Goal: Task Accomplishment & Management: Manage account settings

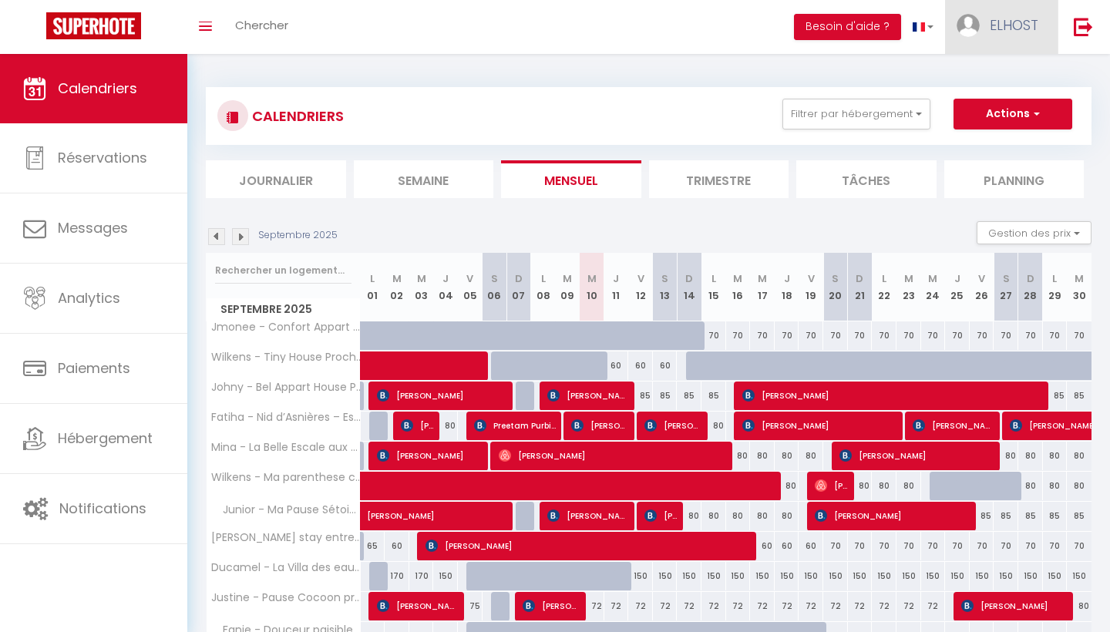
click at [1035, 25] on span "ELHOST" at bounding box center [1014, 24] width 49 height 19
click at [1022, 103] on link "Équipe" at bounding box center [996, 105] width 114 height 26
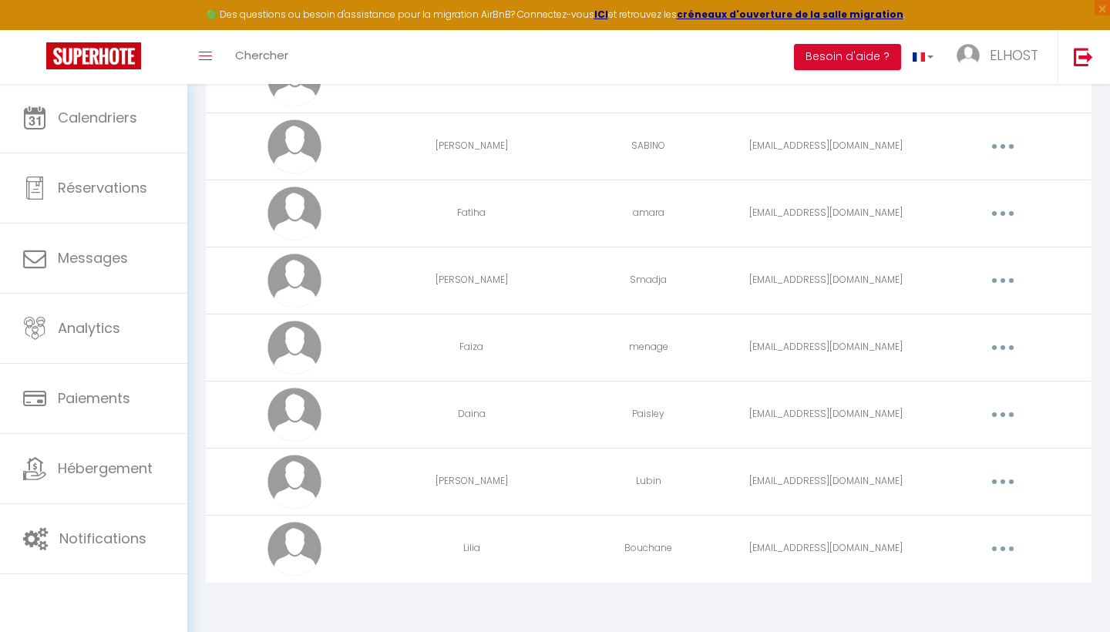
scroll to position [355, 0]
click at [989, 483] on button "button" at bounding box center [1003, 482] width 43 height 25
click at [953, 518] on link "Editer" at bounding box center [963, 518] width 114 height 26
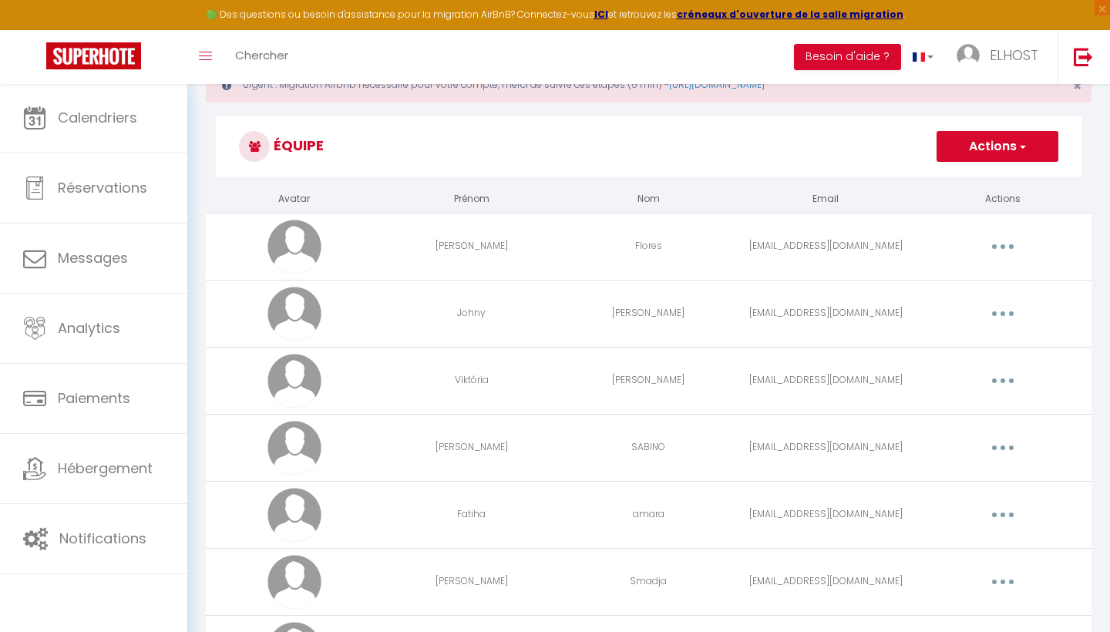
select select
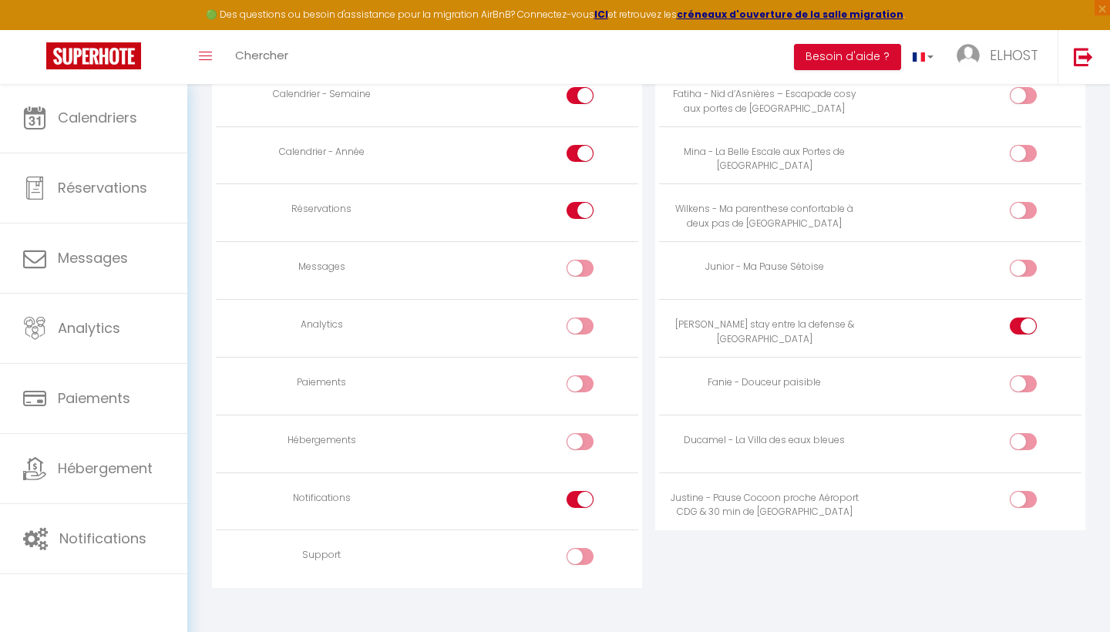
scroll to position [1181, 0]
click at [1016, 318] on div at bounding box center [1023, 326] width 27 height 17
click at [1023, 318] on input "checkbox" at bounding box center [1036, 329] width 27 height 23
checkbox input "false"
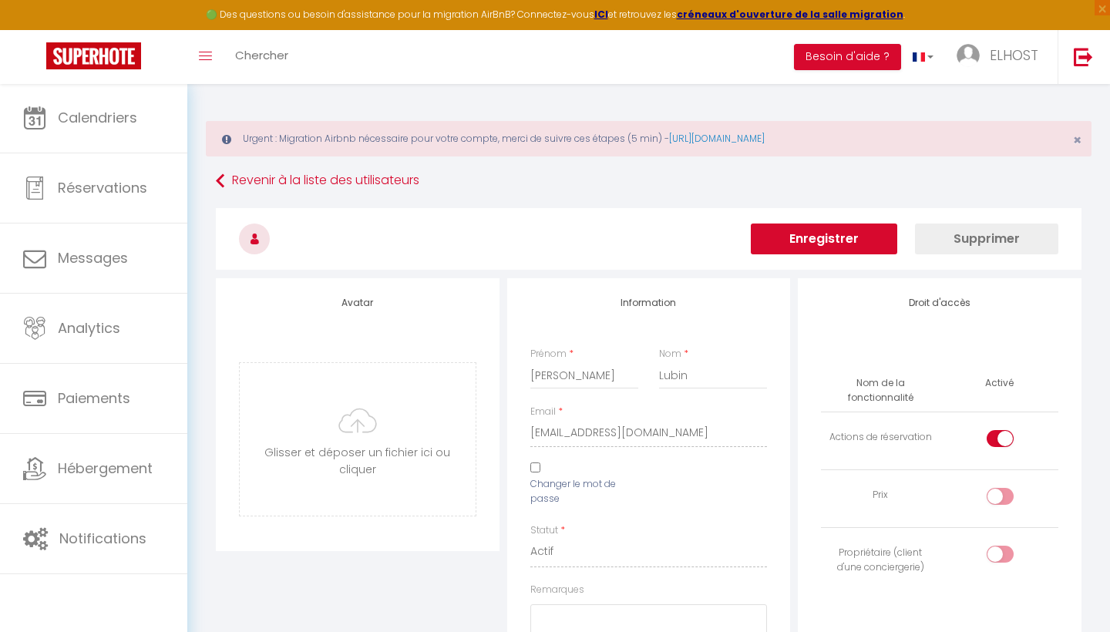
scroll to position [0, 0]
click at [857, 240] on button "Enregistrer" at bounding box center [824, 239] width 147 height 31
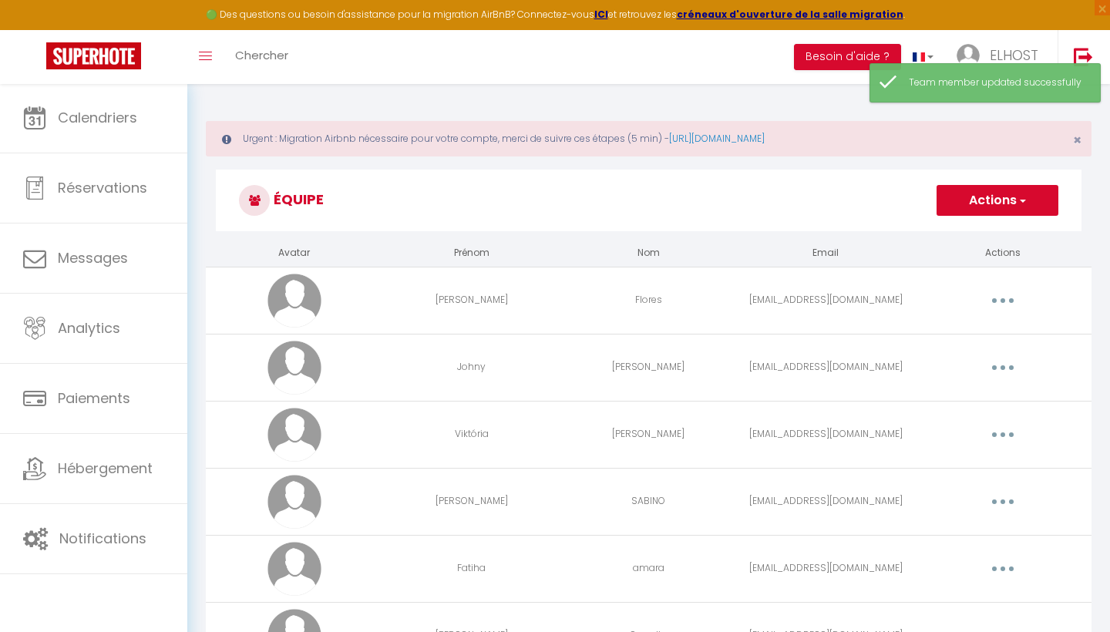
click at [989, 202] on button "Actions" at bounding box center [998, 200] width 122 height 31
click at [966, 232] on link "Ajouter un nouvel utilisateur" at bounding box center [967, 234] width 182 height 20
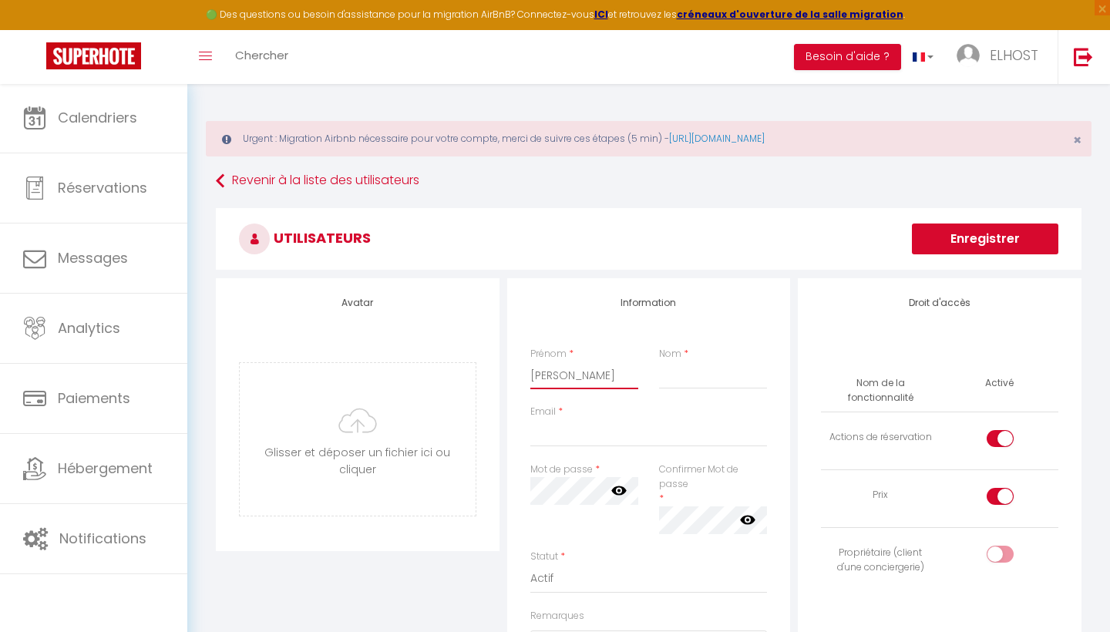
type input "[PERSON_NAME]"
type input "Colas"
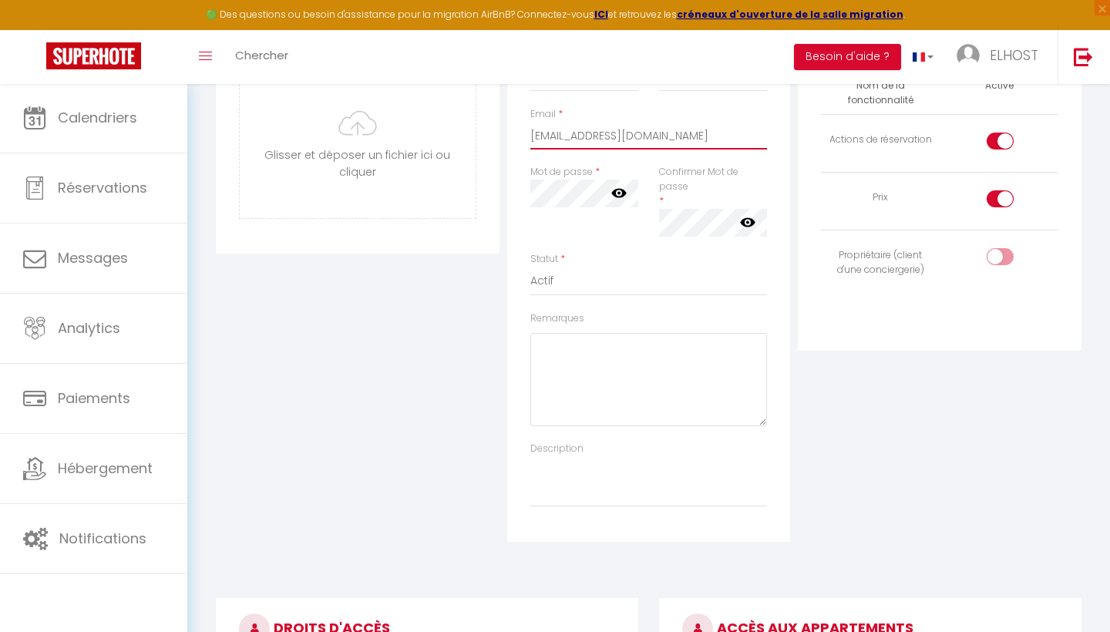
scroll to position [300, 0]
type input "[EMAIL_ADDRESS][DOMAIN_NAME]"
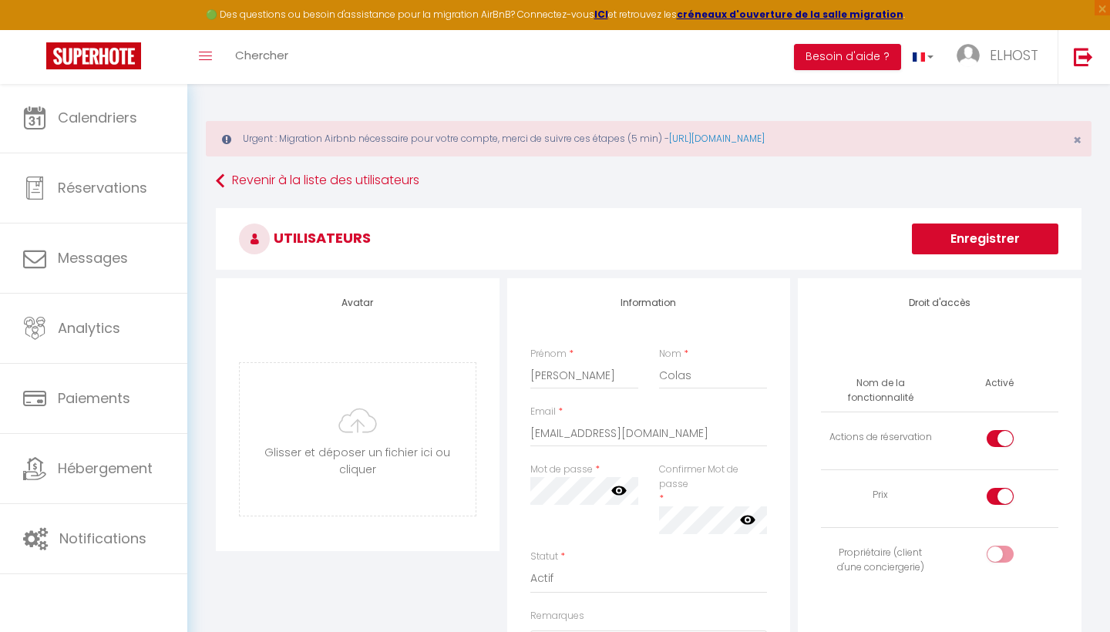
click at [620, 490] on icon at bounding box center [619, 491] width 15 height 9
click at [622, 490] on icon at bounding box center [619, 491] width 15 height 12
click at [654, 504] on div "Mot de passe * Votre mot de passe doit comporter au moins 8 caractères et conte…" at bounding box center [650, 506] width 258 height 87
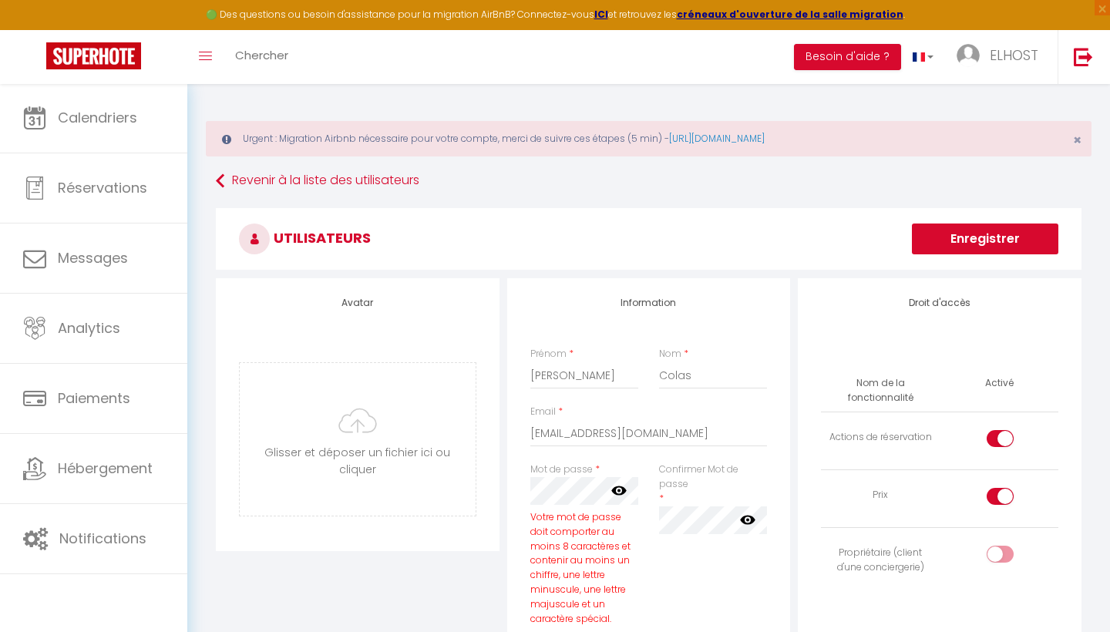
click at [654, 520] on div "Confirmer Mot de passe * false" at bounding box center [713, 553] width 129 height 180
click at [788, 541] on div "Information Prénom * [PERSON_NAME] * Colas Email * [EMAIL_ADDRESS][DOMAIN_NAME]…" at bounding box center [649, 605] width 284 height 654
click at [746, 519] on icon at bounding box center [747, 519] width 15 height 15
click at [627, 504] on div "Votre mot de passe doit comporter au moins 8 caractères et contenir au moins un…" at bounding box center [585, 552] width 109 height 150
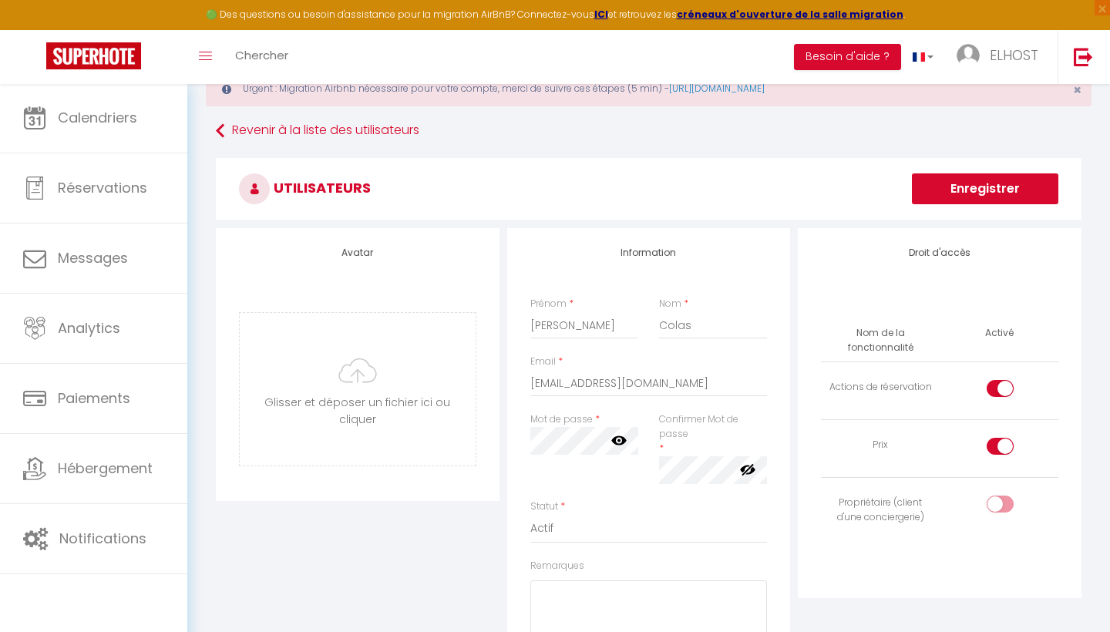
scroll to position [55, 0]
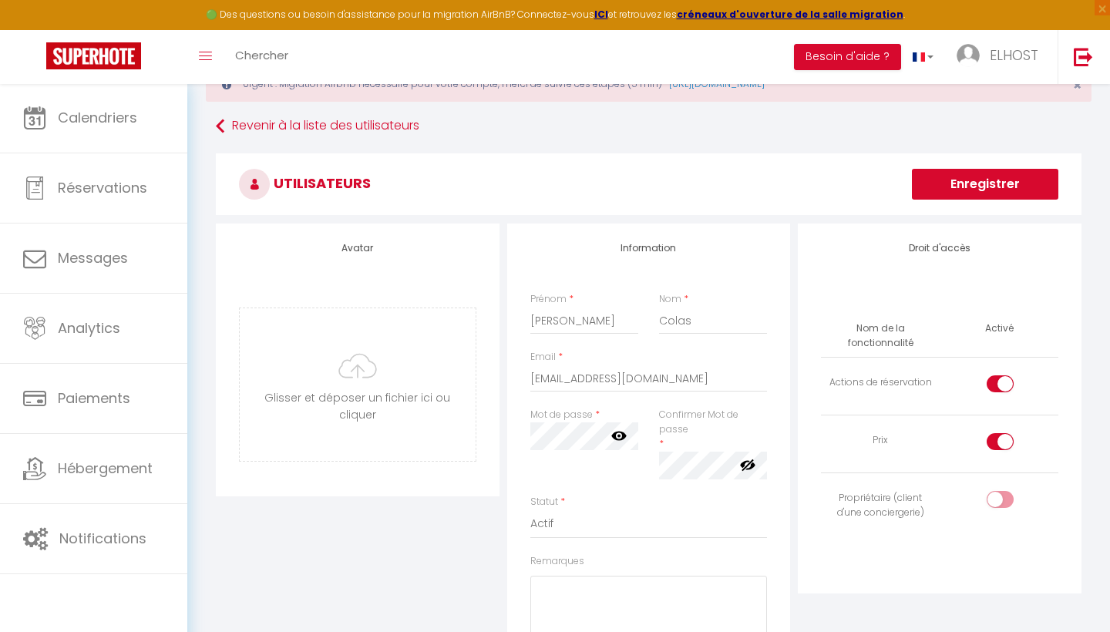
click at [623, 430] on icon at bounding box center [619, 435] width 15 height 15
click at [619, 435] on icon at bounding box center [619, 436] width 15 height 12
click at [619, 436] on icon at bounding box center [619, 436] width 15 height 9
click at [595, 474] on div "Mot de passe * Votre mot de passe doit comporter au moins 8 caractères et conte…" at bounding box center [585, 451] width 129 height 87
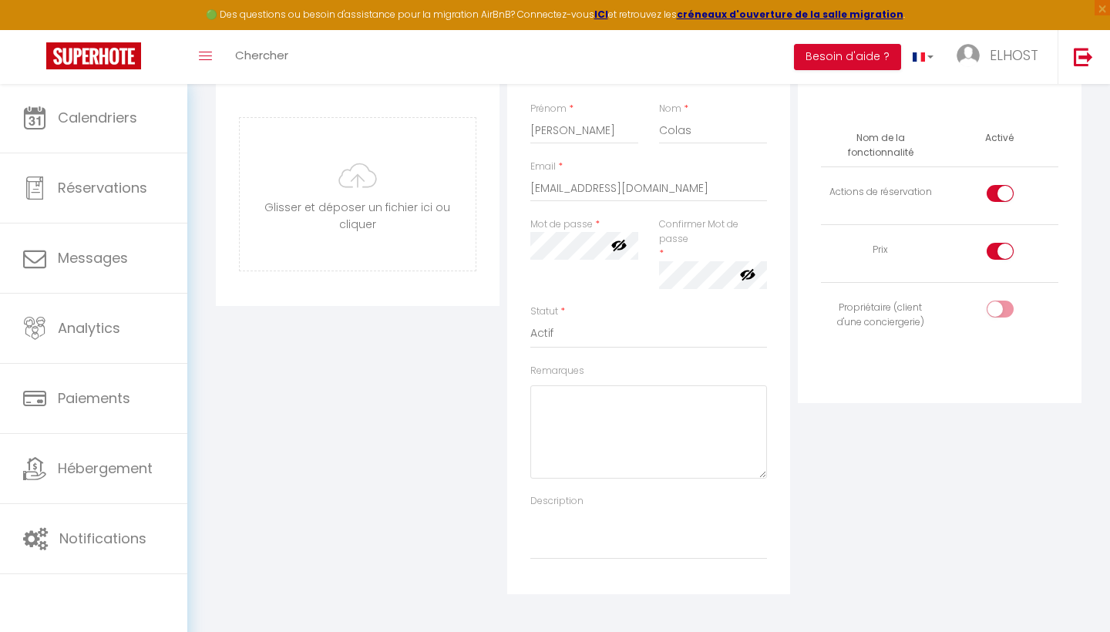
scroll to position [281, 0]
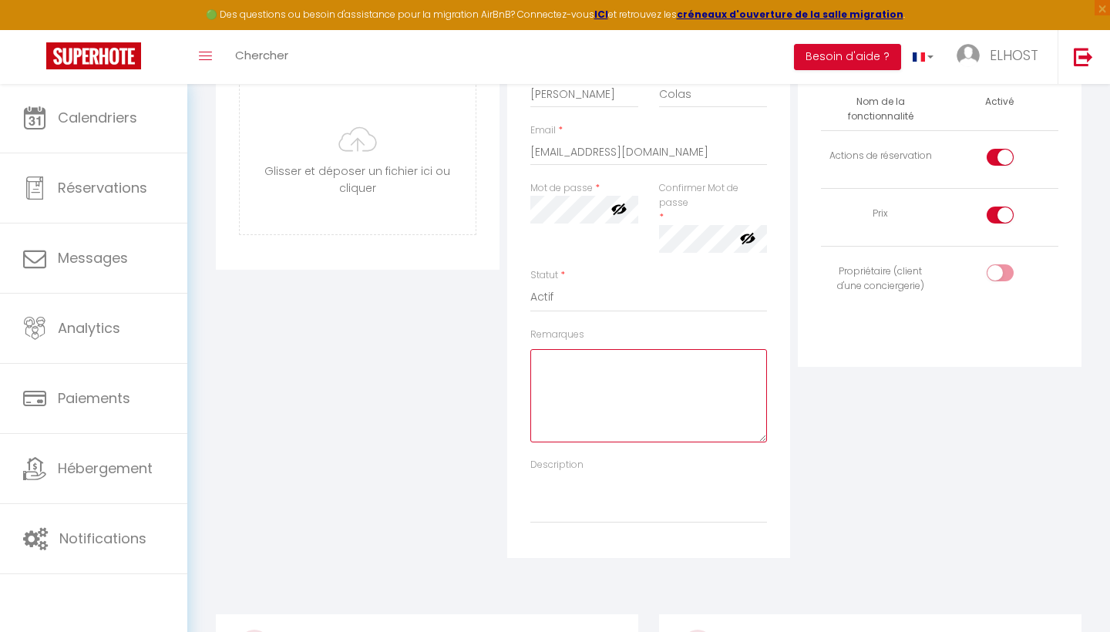
click at [551, 366] on textarea "Remarques" at bounding box center [650, 395] width 238 height 93
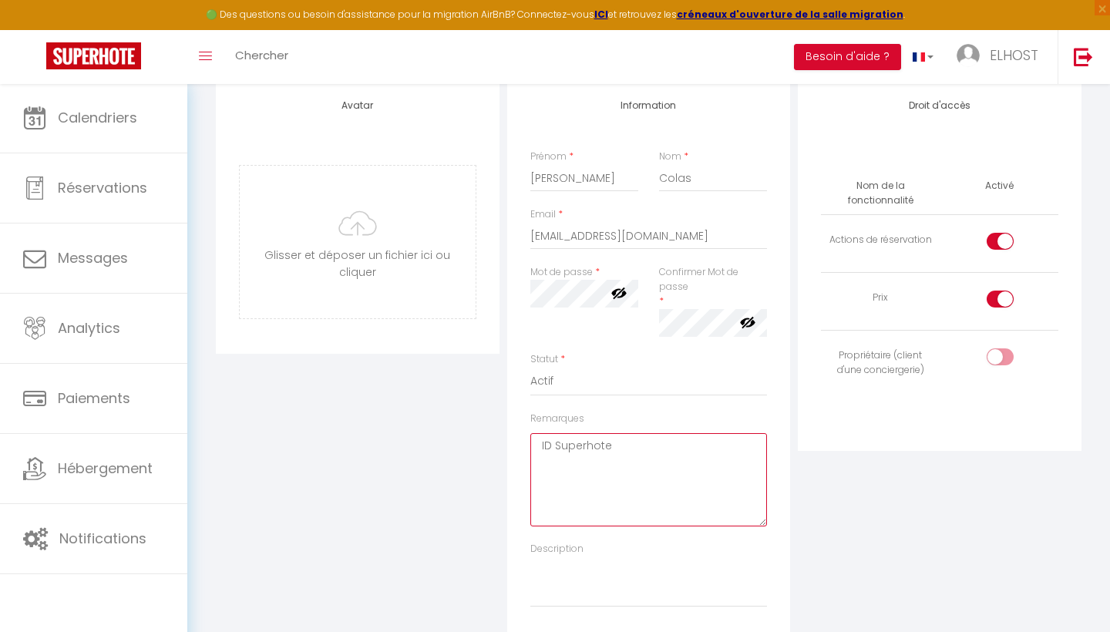
scroll to position [207, 0]
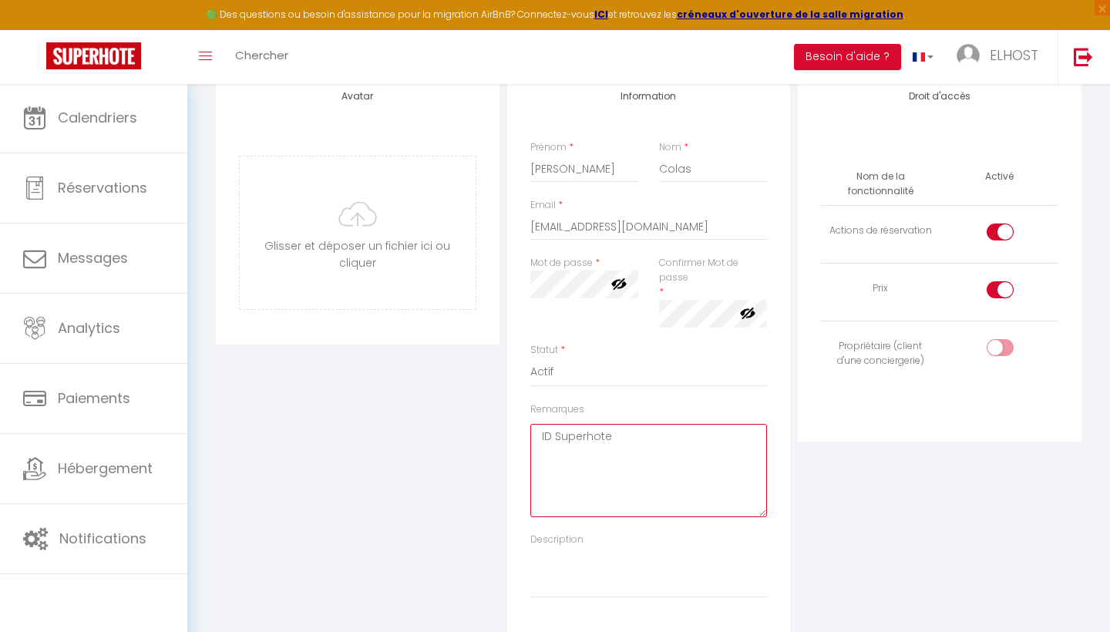
type textarea "ID Superhote"
click at [999, 288] on div at bounding box center [1000, 289] width 27 height 17
click at [1000, 288] on input "checkbox" at bounding box center [1013, 292] width 27 height 23
checkbox input "false"
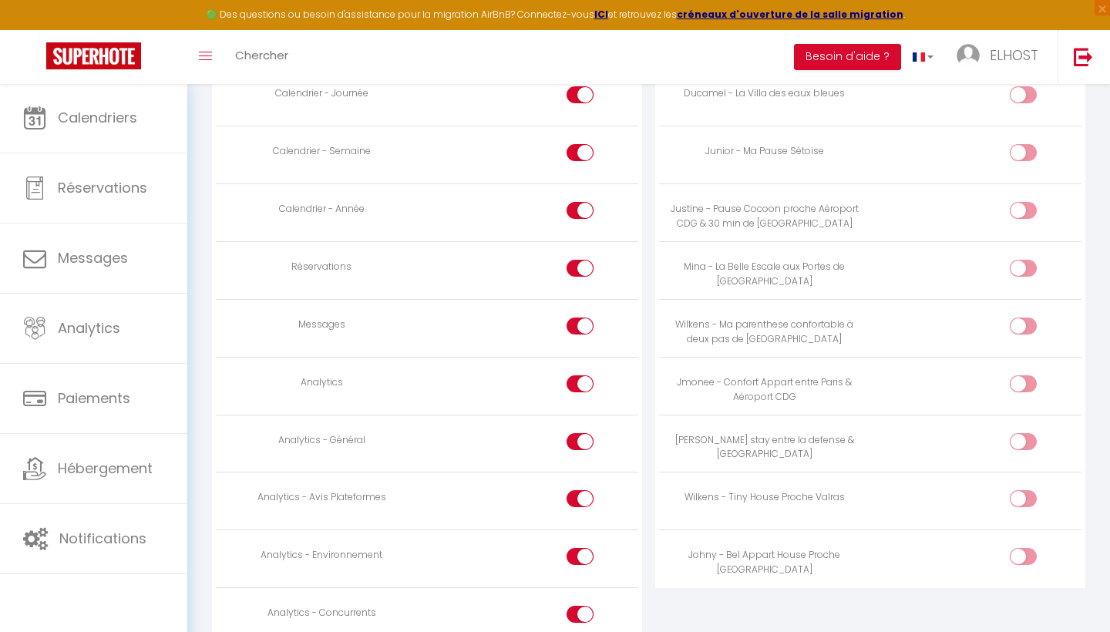
scroll to position [1054, 0]
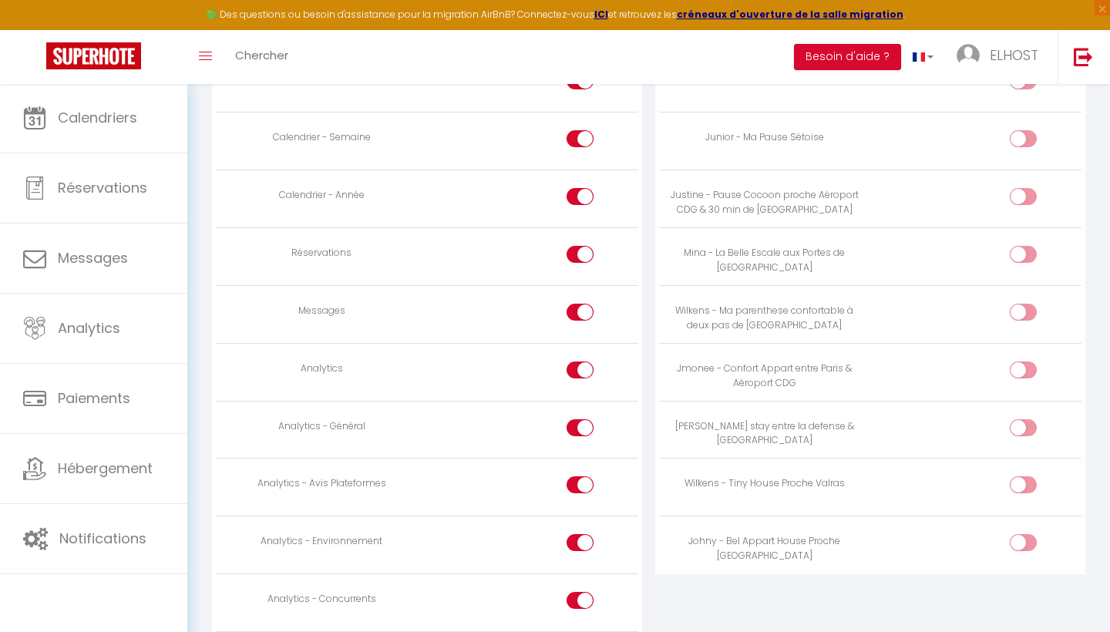
click at [585, 304] on input "checkbox" at bounding box center [594, 315] width 27 height 23
checkbox input "false"
click at [577, 362] on div at bounding box center [580, 370] width 27 height 17
click at [581, 362] on input "checkbox" at bounding box center [594, 373] width 27 height 23
checkbox input "false"
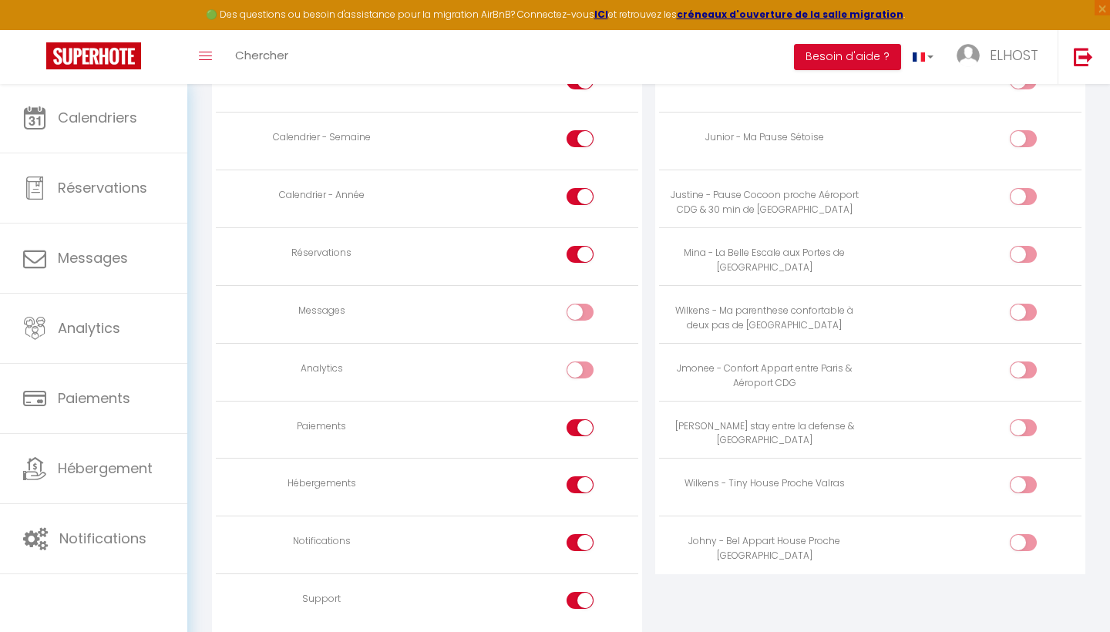
click at [585, 419] on input "checkbox" at bounding box center [594, 430] width 27 height 23
checkbox input "false"
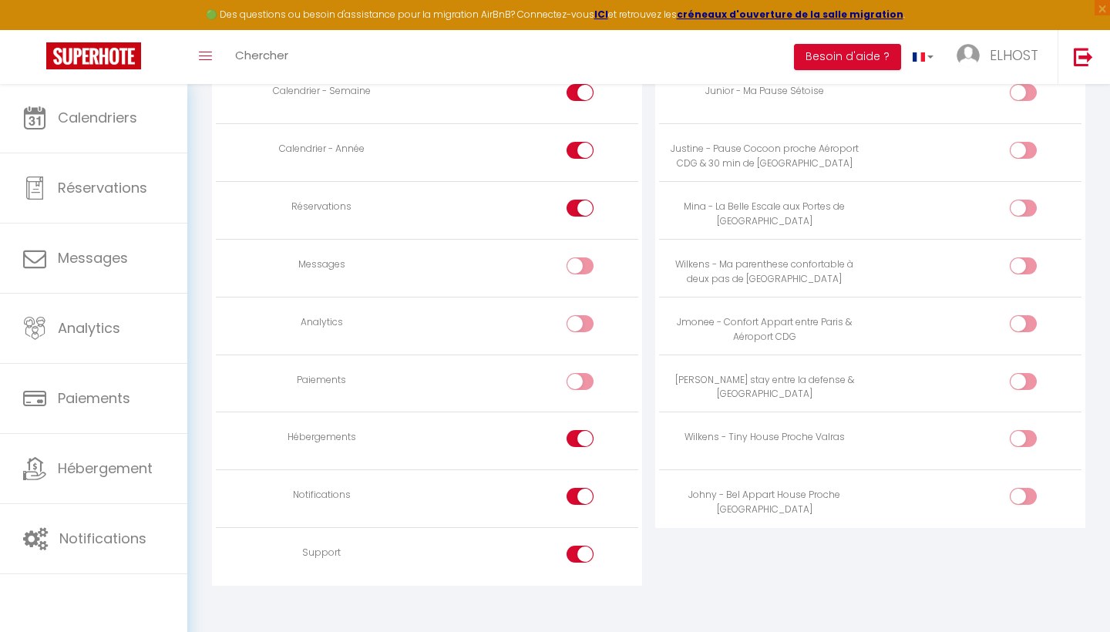
scroll to position [1099, 0]
click at [578, 490] on div at bounding box center [580, 498] width 27 height 17
click at [581, 490] on input "checkbox" at bounding box center [594, 501] width 27 height 23
checkbox input "false"
click at [582, 548] on input "checkbox" at bounding box center [594, 559] width 27 height 23
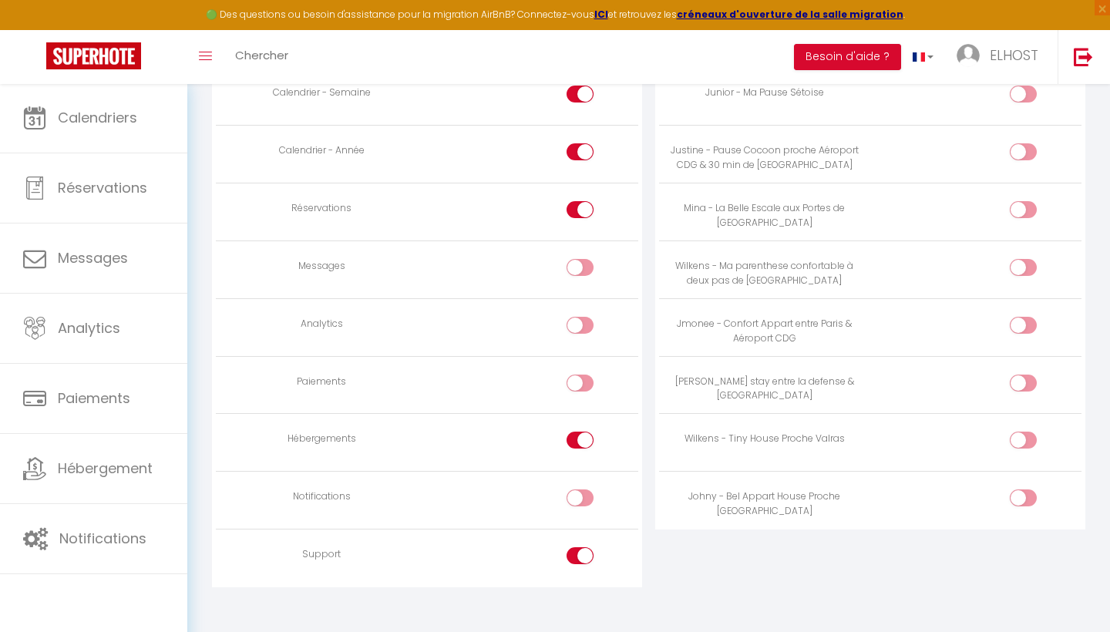
checkbox input "false"
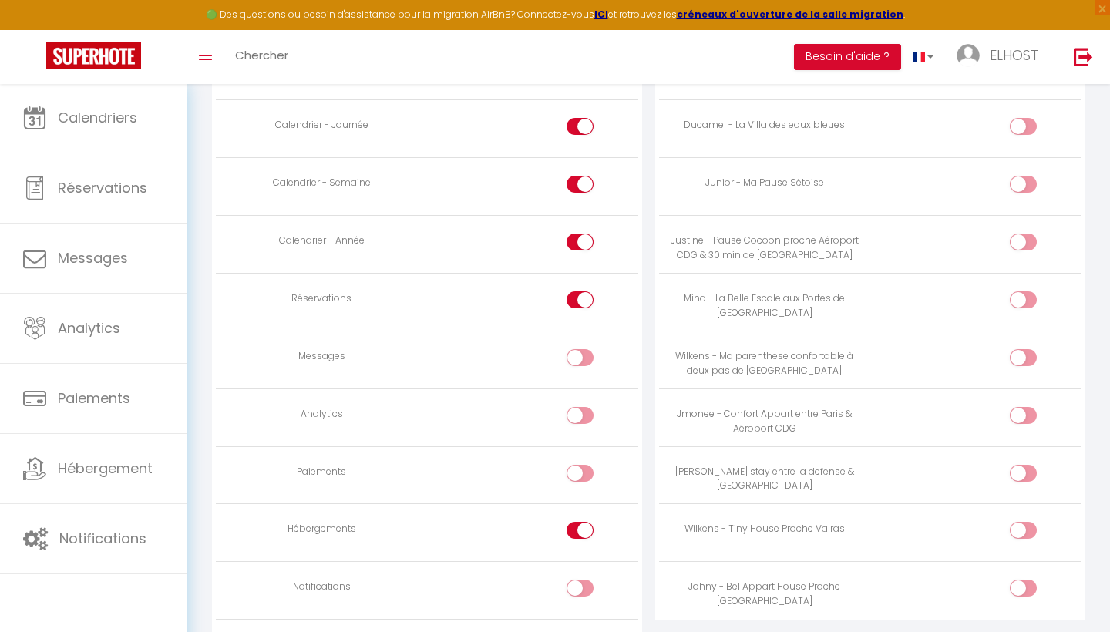
scroll to position [1005, 0]
click at [1023, 238] on input "checkbox" at bounding box center [1036, 249] width 27 height 23
checkbox input "true"
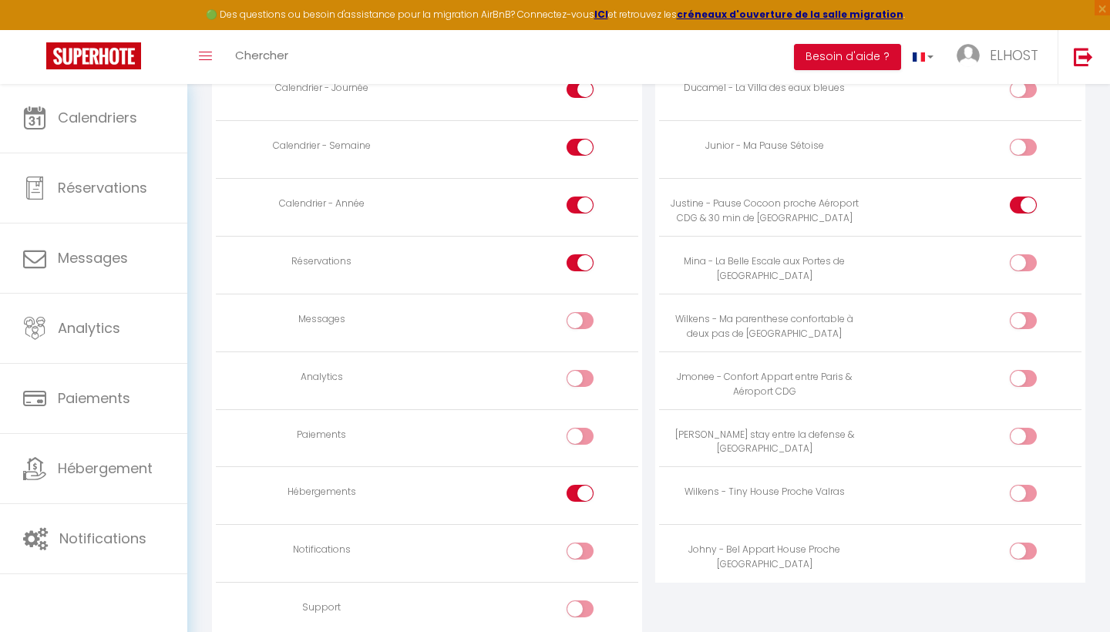
scroll to position [1056, 0]
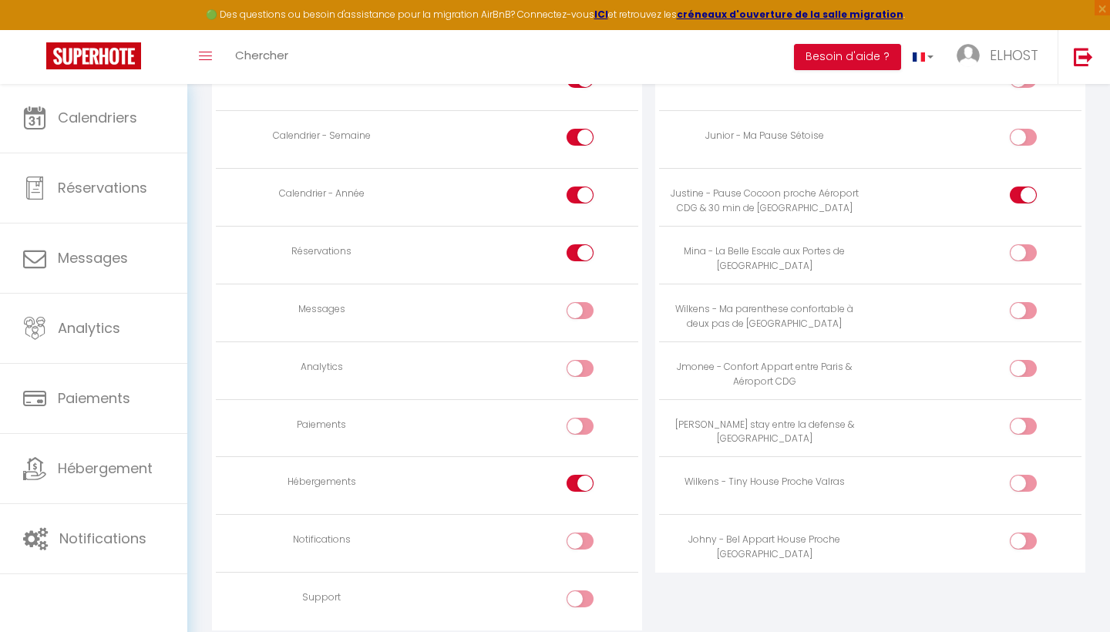
click at [1025, 418] on input "checkbox" at bounding box center [1036, 429] width 27 height 23
checkbox input "true"
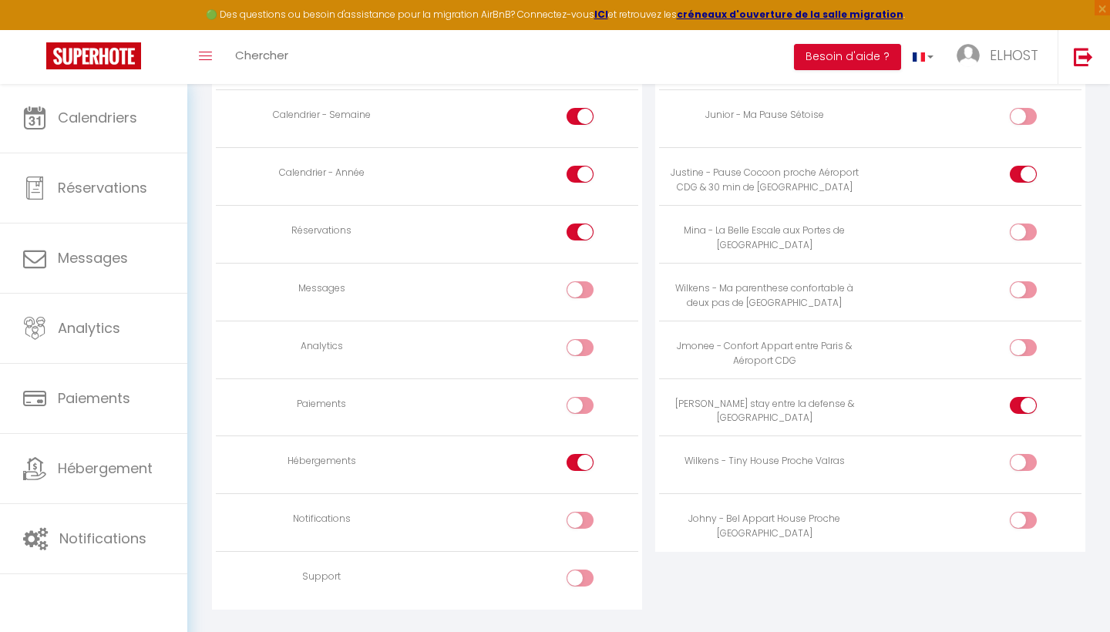
scroll to position [1078, 0]
click at [1027, 338] on input "checkbox" at bounding box center [1036, 349] width 27 height 23
checkbox input "true"
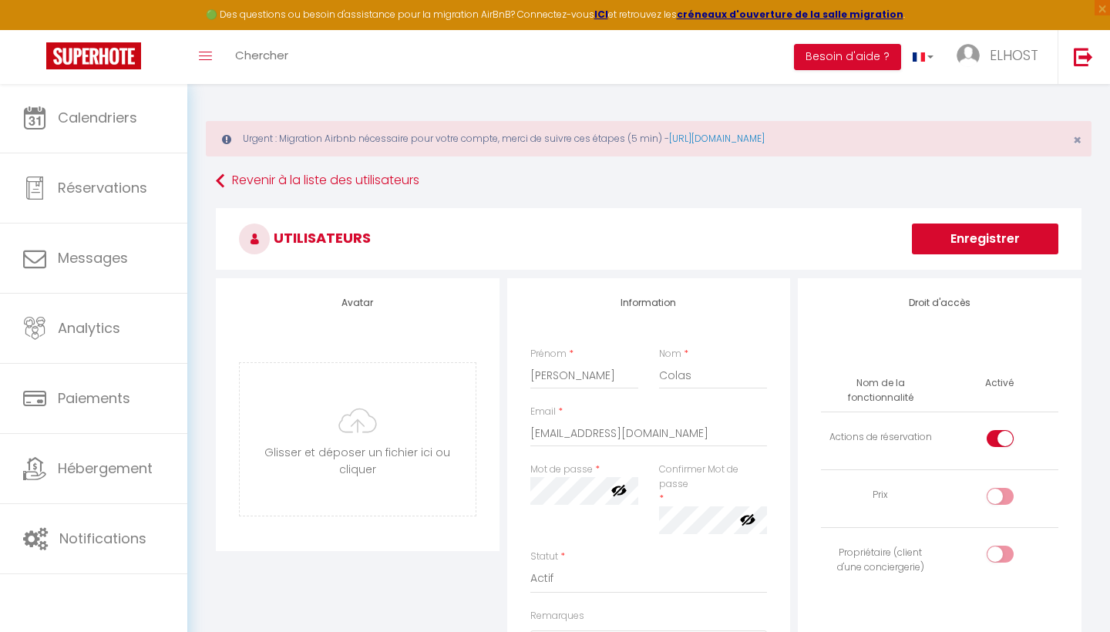
scroll to position [0, 0]
click at [975, 244] on button "Enregistrer" at bounding box center [985, 239] width 147 height 31
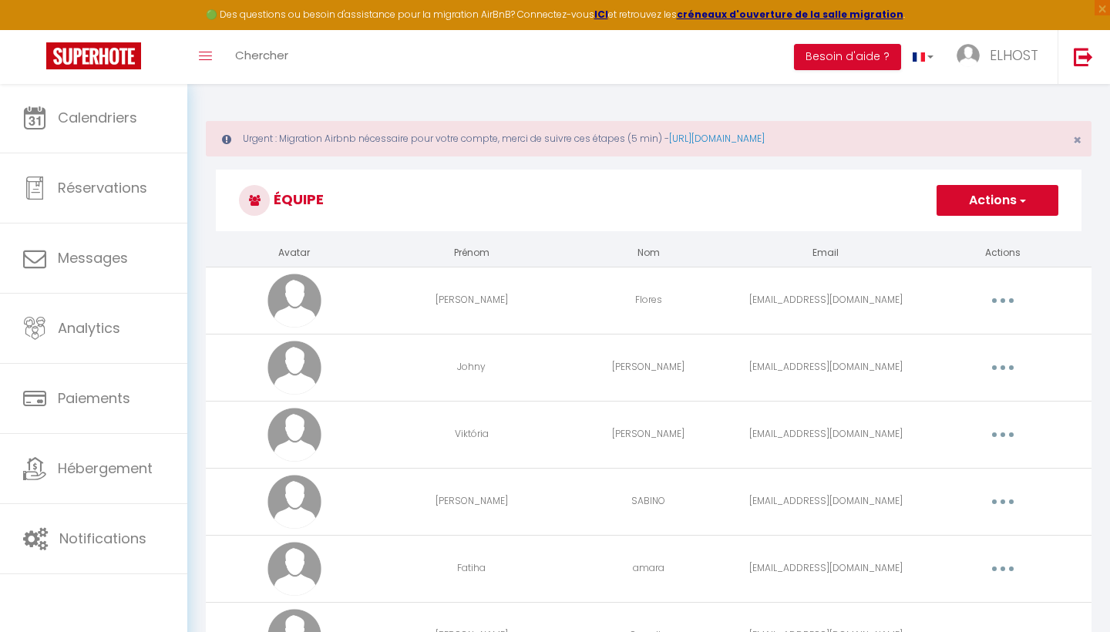
click at [980, 202] on button "Actions" at bounding box center [998, 200] width 122 height 31
click at [845, 216] on h3 "Équipe" at bounding box center [649, 201] width 866 height 62
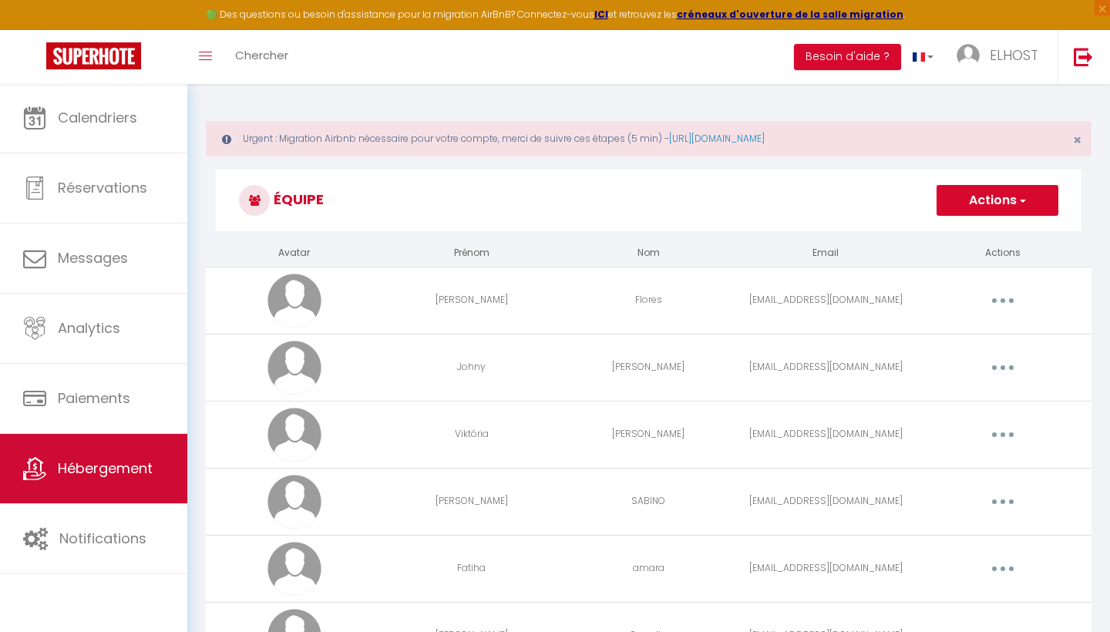
click at [92, 460] on span "Hébergement" at bounding box center [105, 468] width 95 height 19
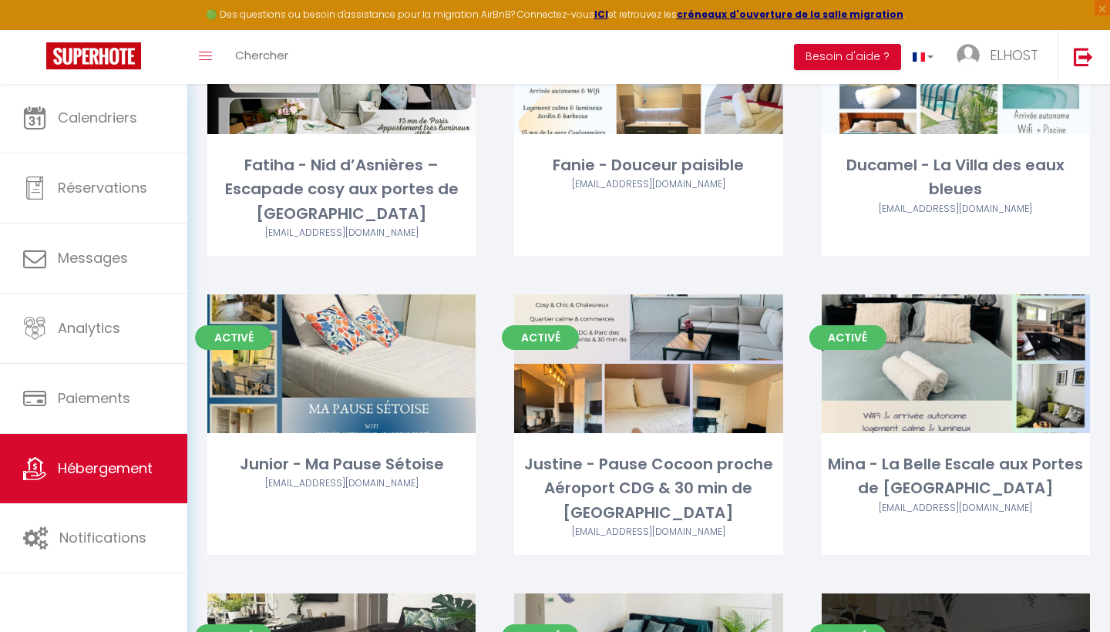
scroll to position [267, 0]
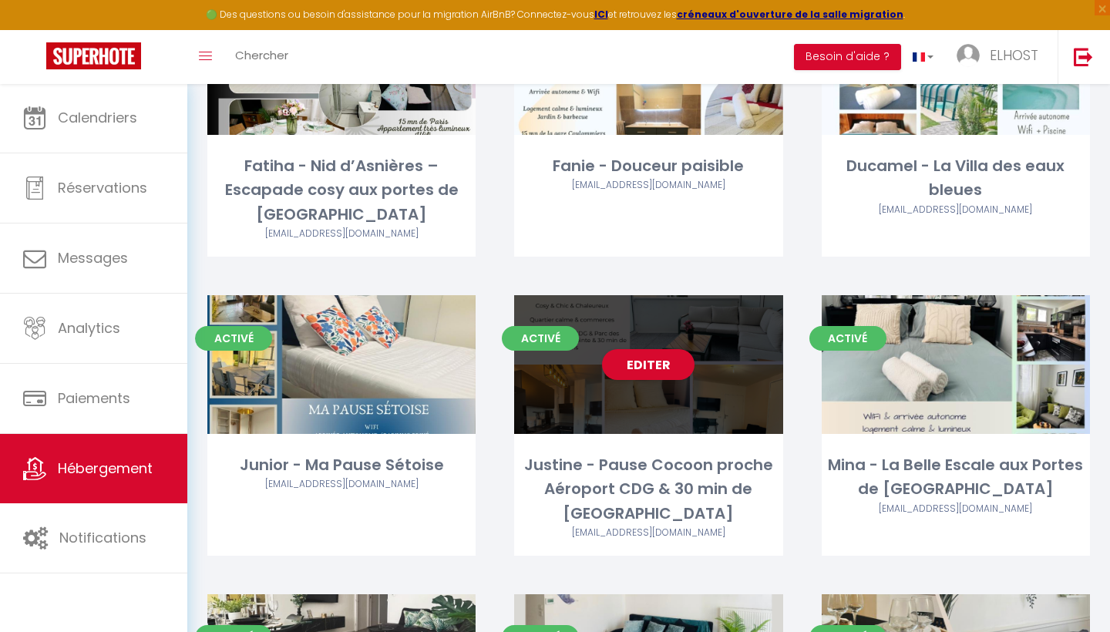
click at [673, 436] on div "Activé Editer Justine - Pause Cocoon proche Aéroport CDG & 30 min de Paris [EMA…" at bounding box center [648, 425] width 268 height 261
select select "3"
select select "2"
select select "1"
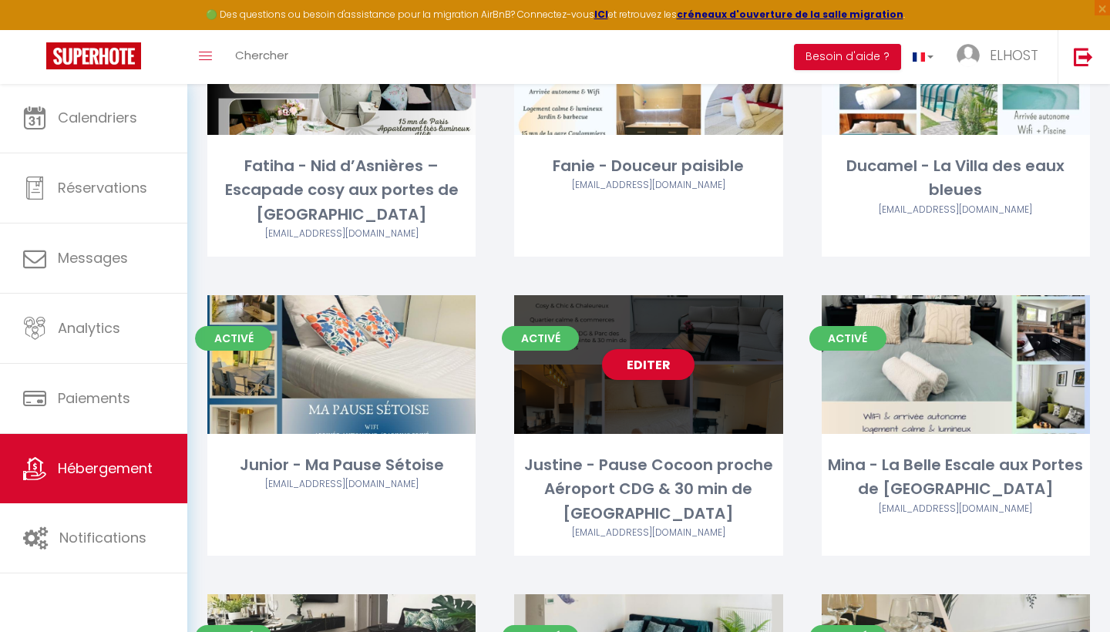
select select
select select "28"
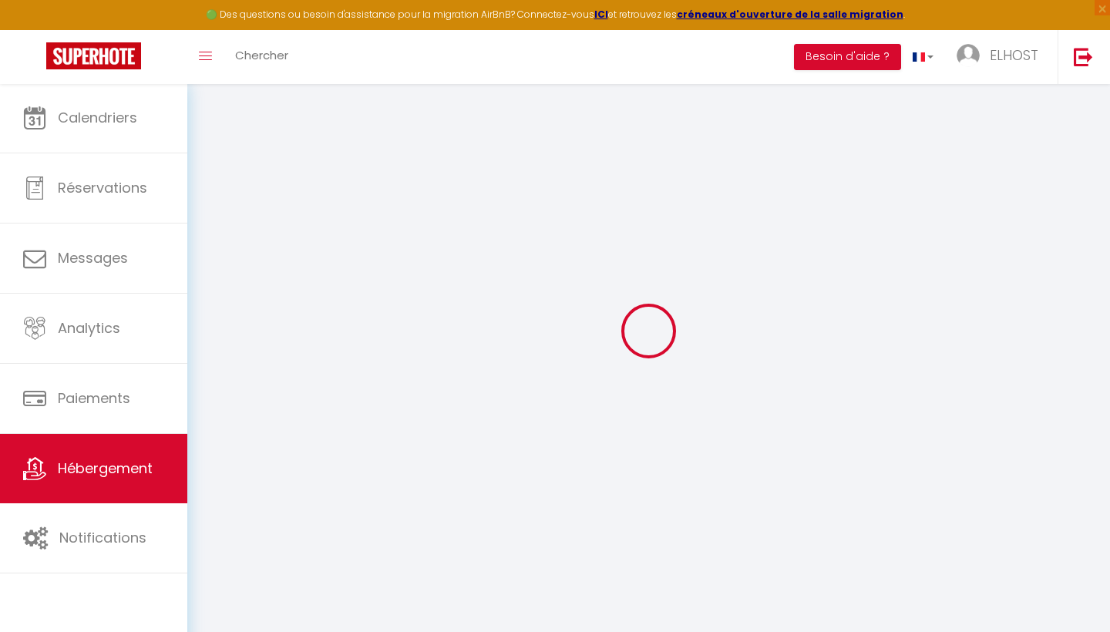
select select
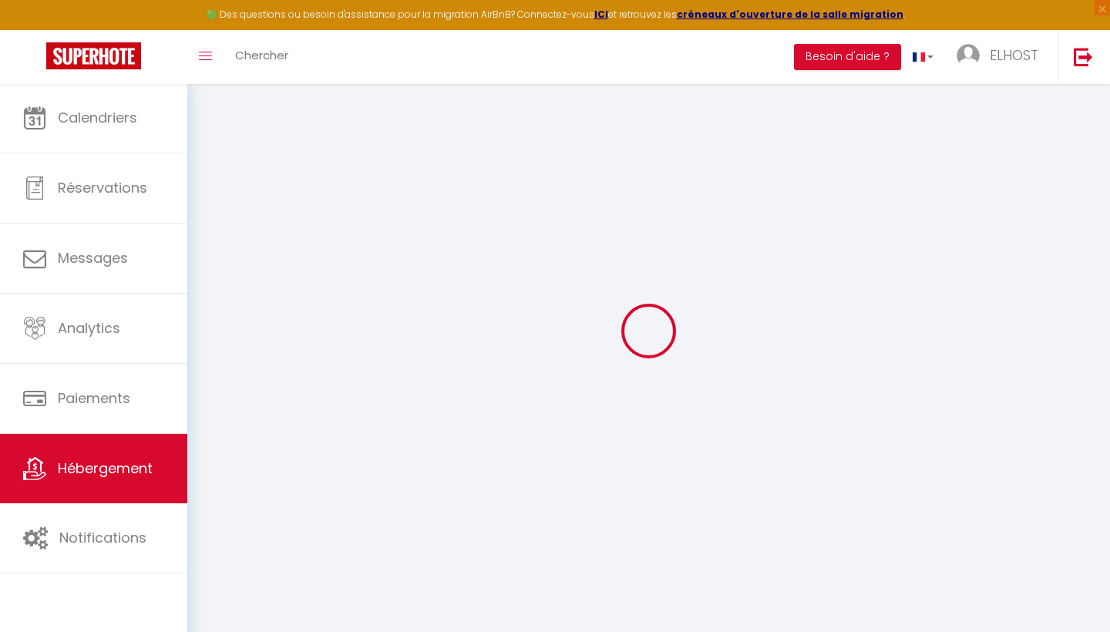
select select
checkbox input "false"
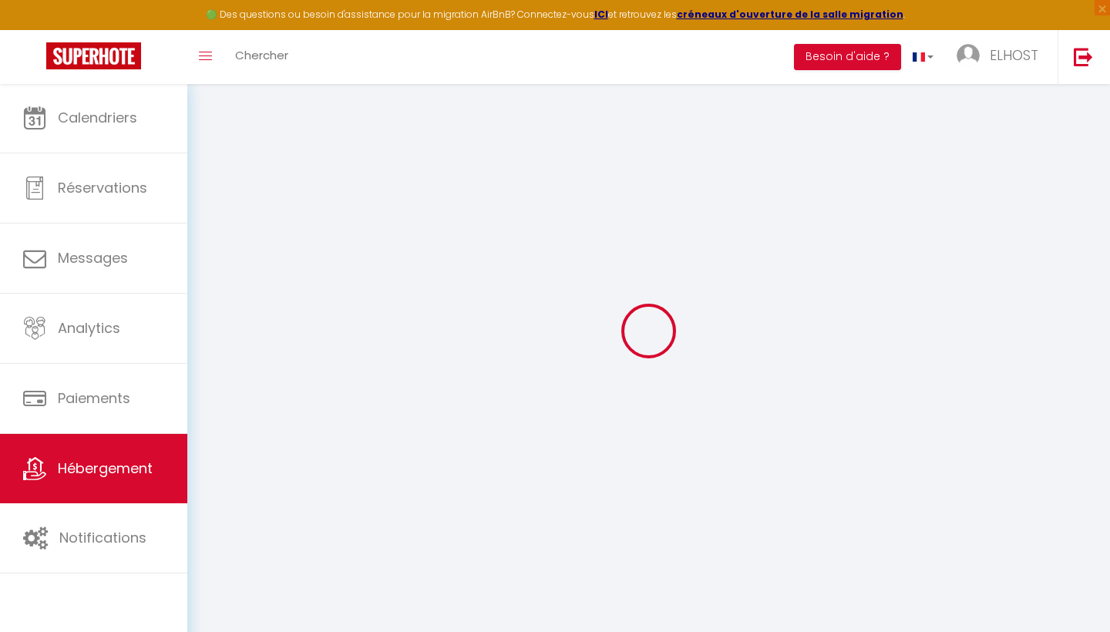
select select
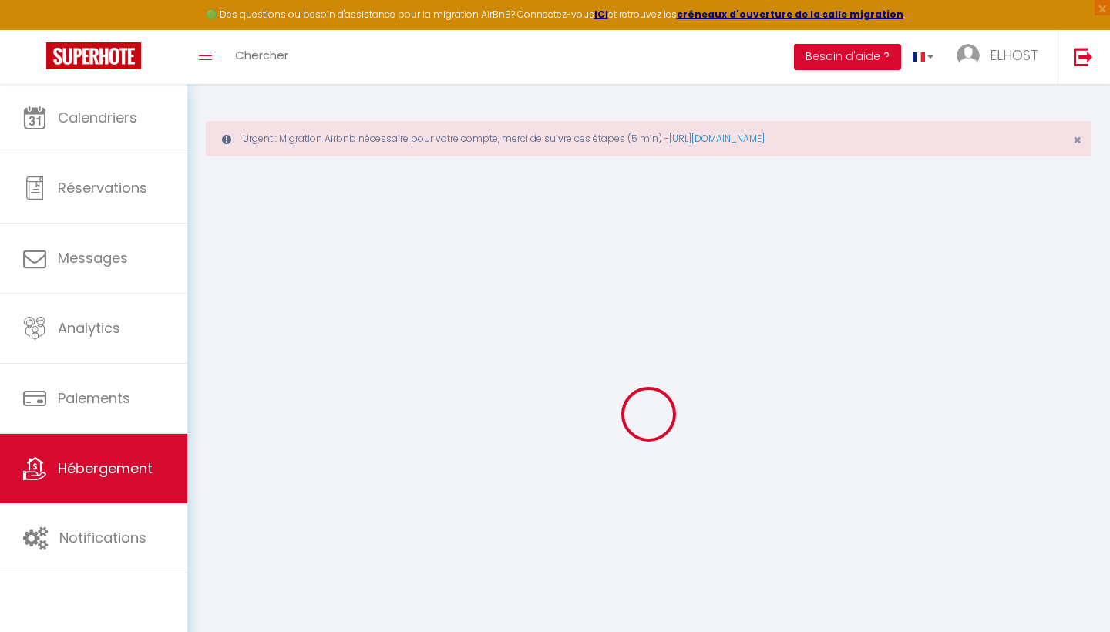
select select
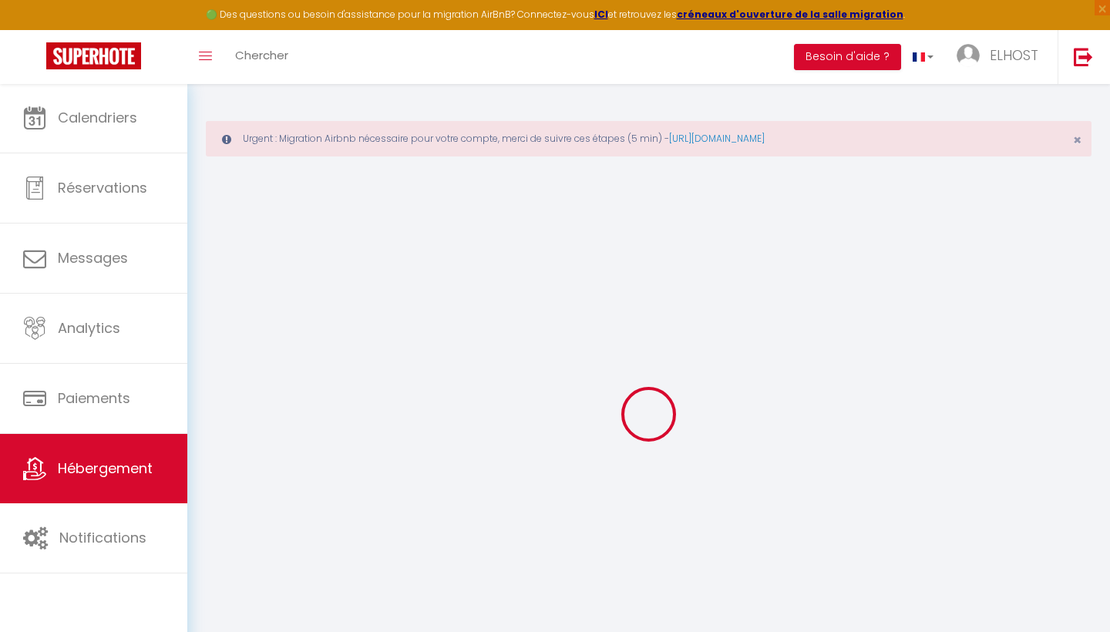
select select
checkbox input "false"
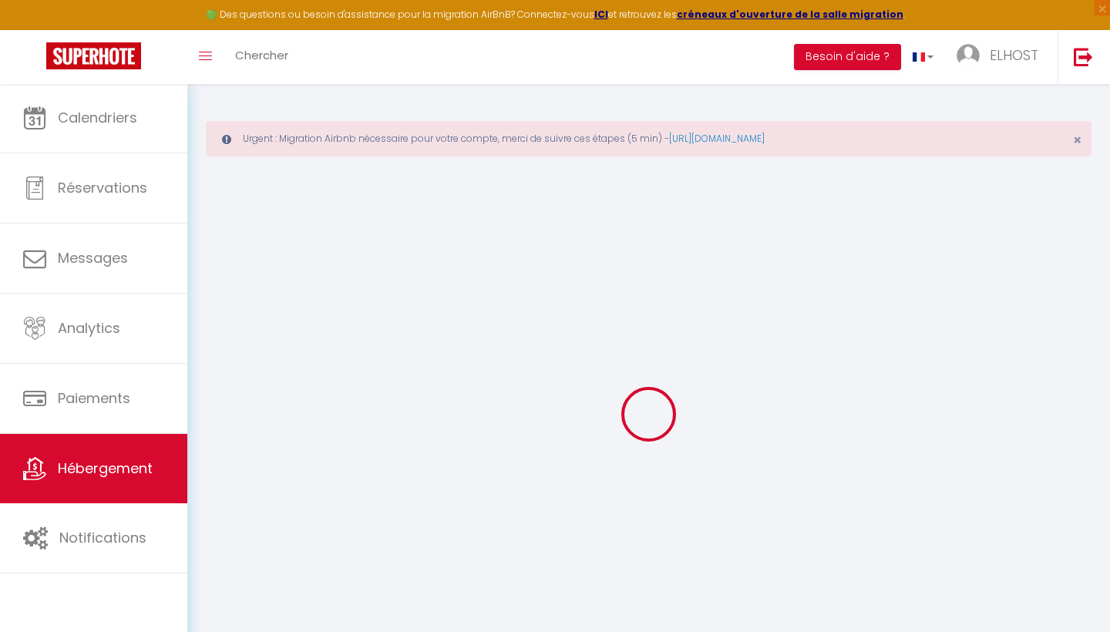
select select
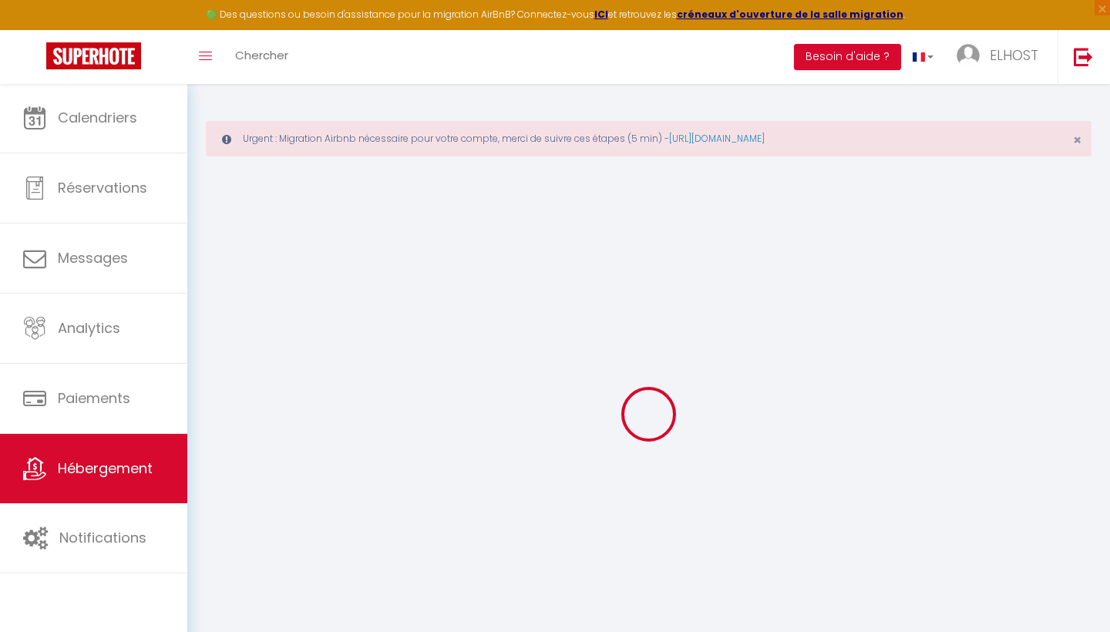
select select
checkbox input "false"
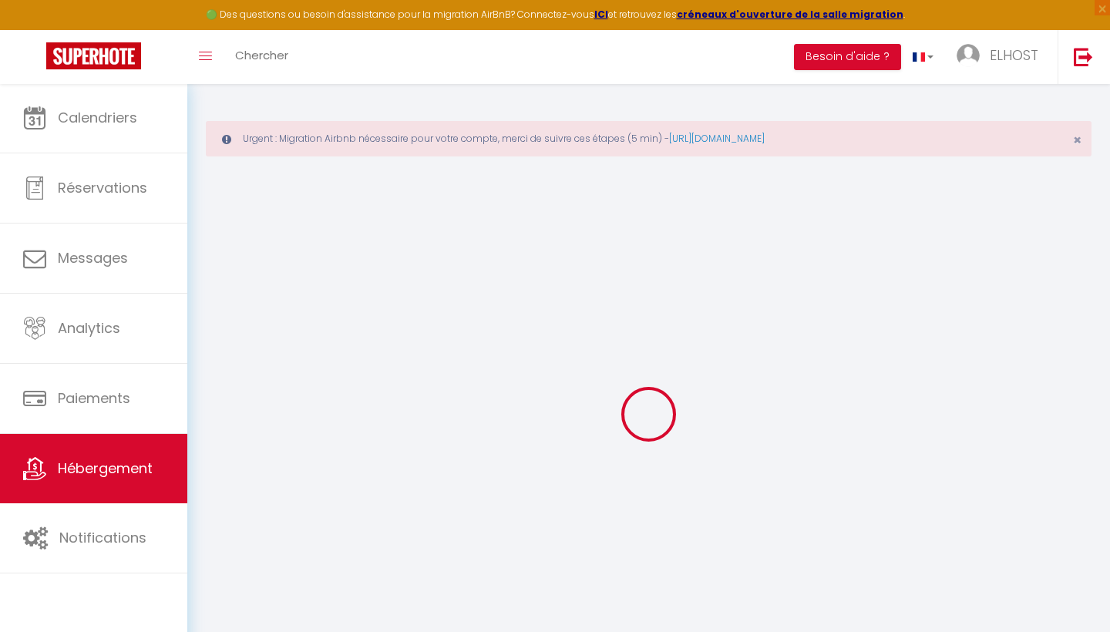
checkbox input "false"
select select
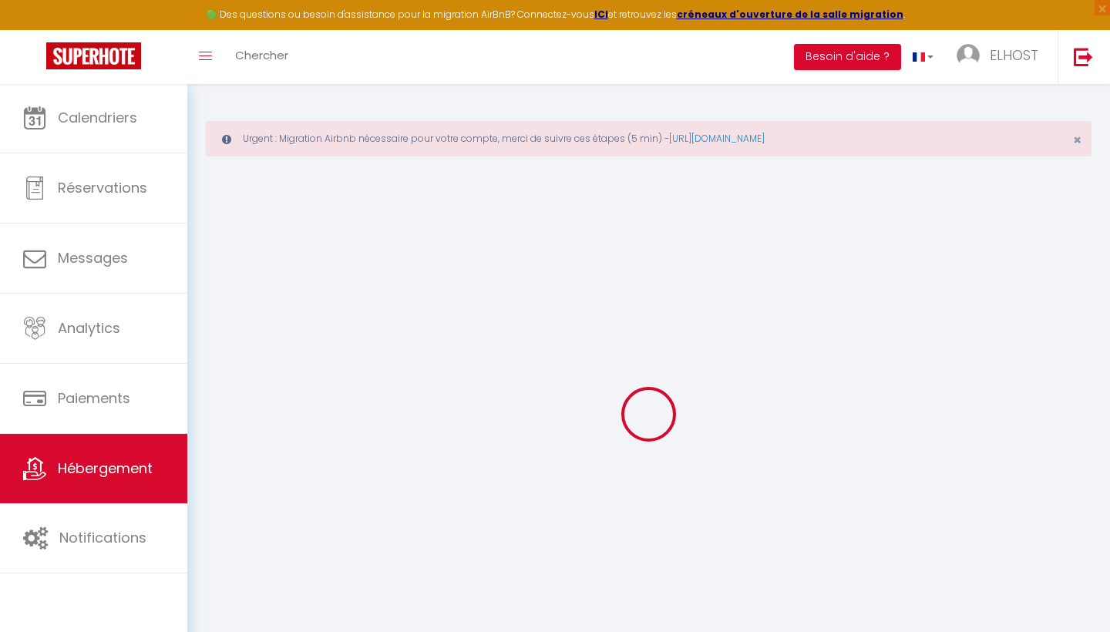
select select
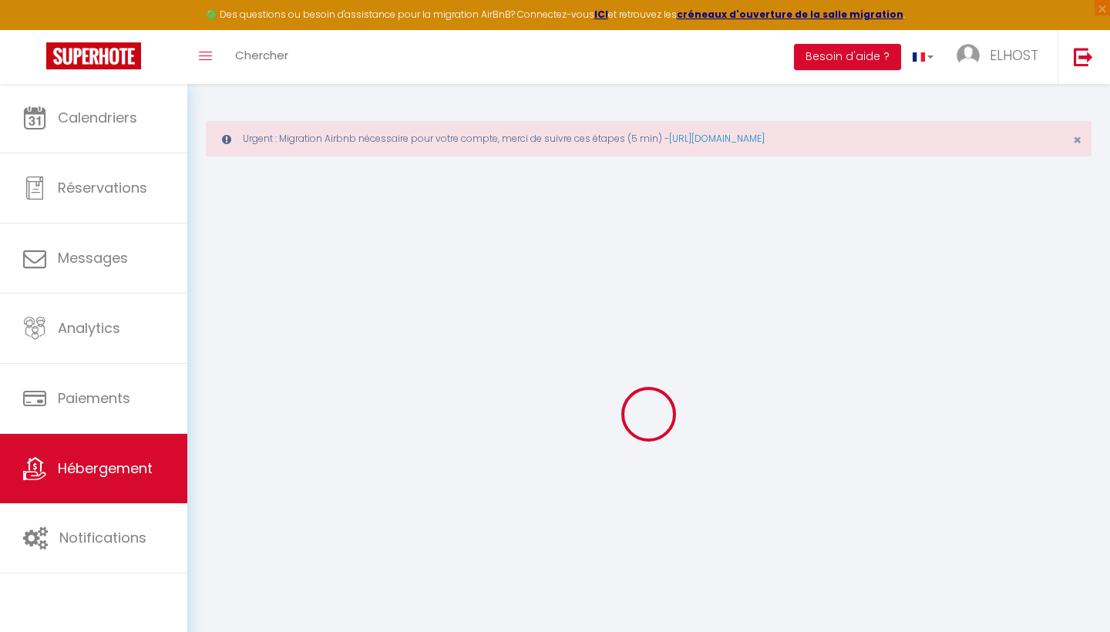
checkbox input "false"
select select
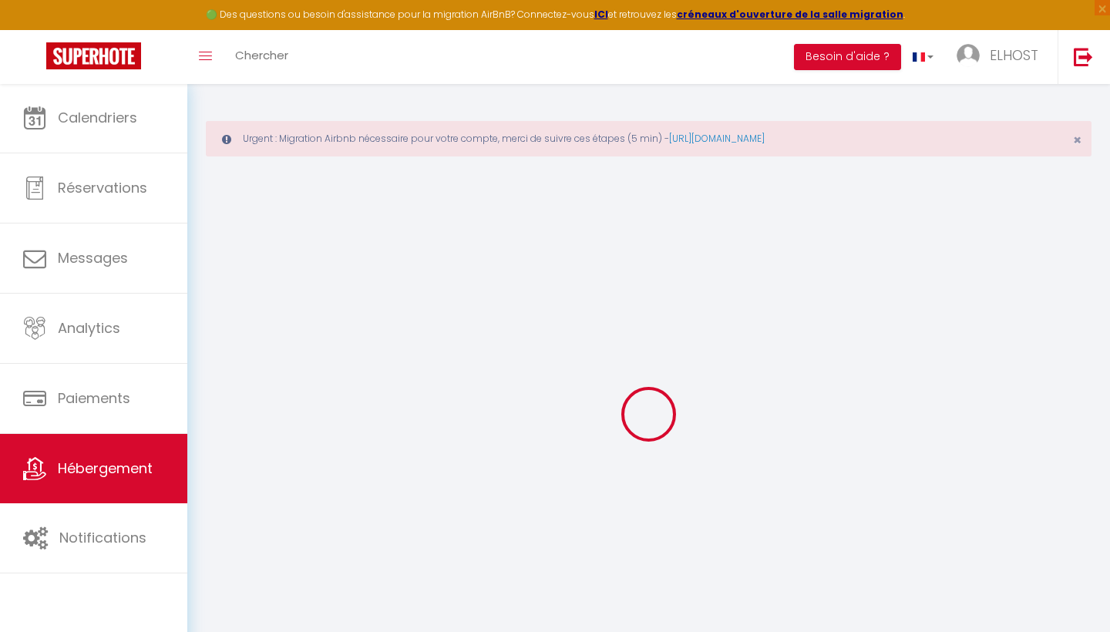
select select
type input "Justine - Pause Cocoon proche Aéroport CDG & 30 min de [GEOGRAPHIC_DATA]"
type input "[PERSON_NAME]"
type input "Cuadra"
type input "1 bis Av. de la Paix"
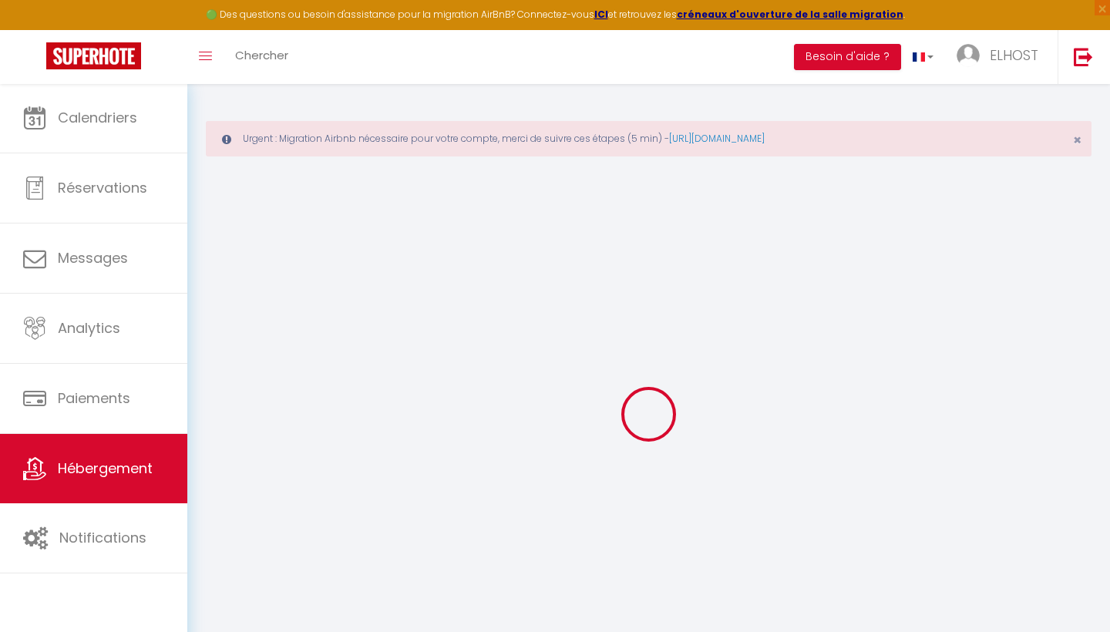
type input "93290"
type input "Tremblay-en-[GEOGRAPHIC_DATA]"
select select "0"
type input "80"
type input "40"
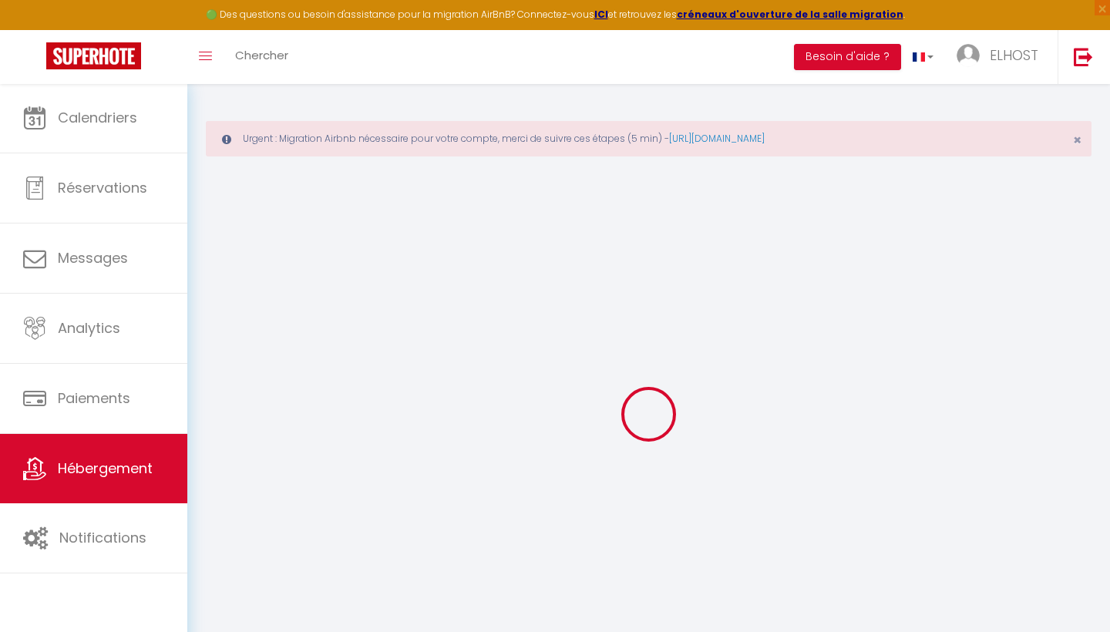
type input "300"
select select
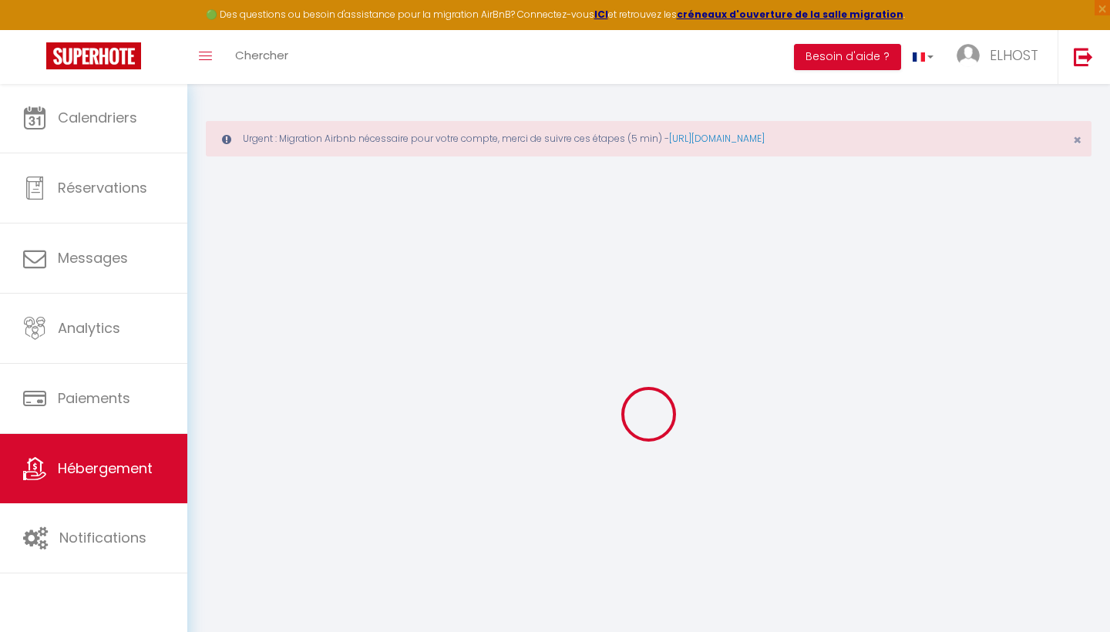
select select
type input "1 bis Av. de la Paix"
type input "93290"
type input "Tremblay-en-[GEOGRAPHIC_DATA]"
type input "[EMAIL_ADDRESS][DOMAIN_NAME]"
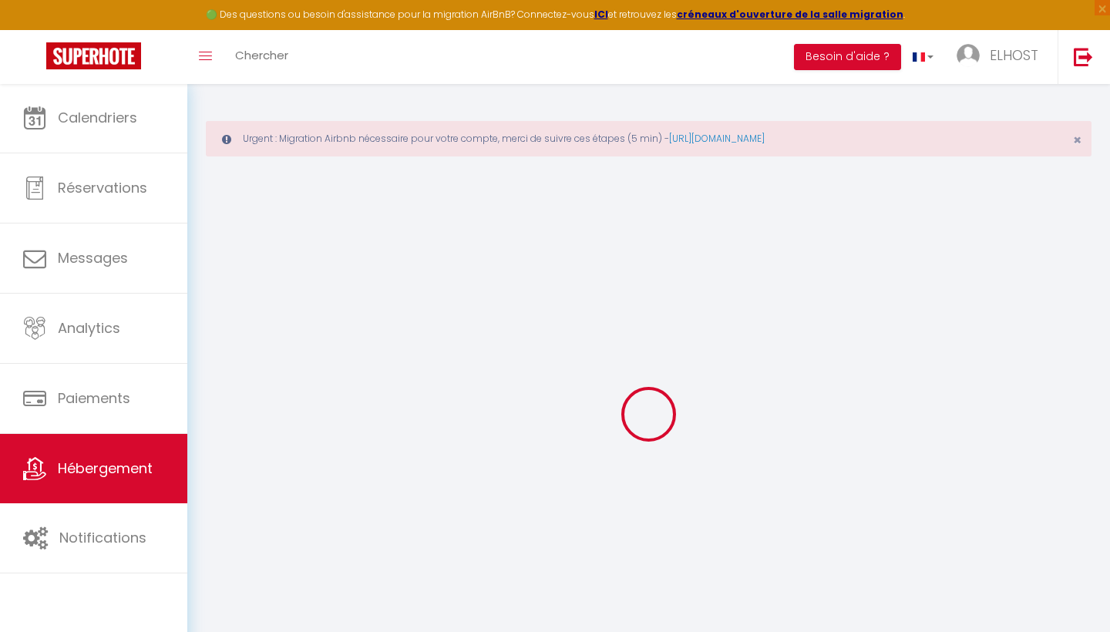
select select
checkbox input "false"
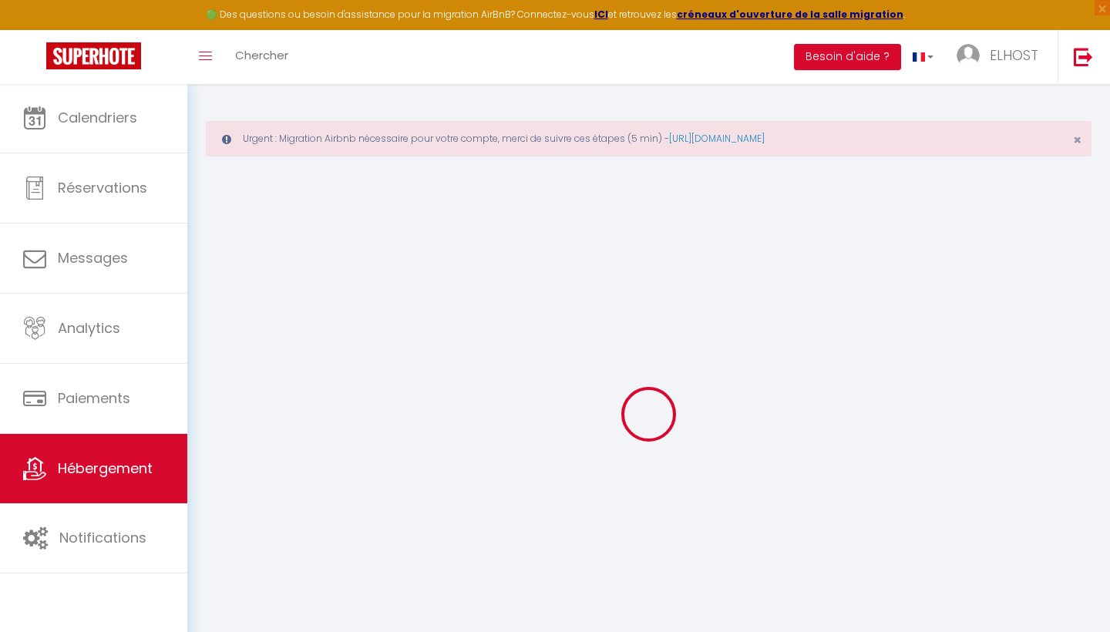
type input "0"
select select
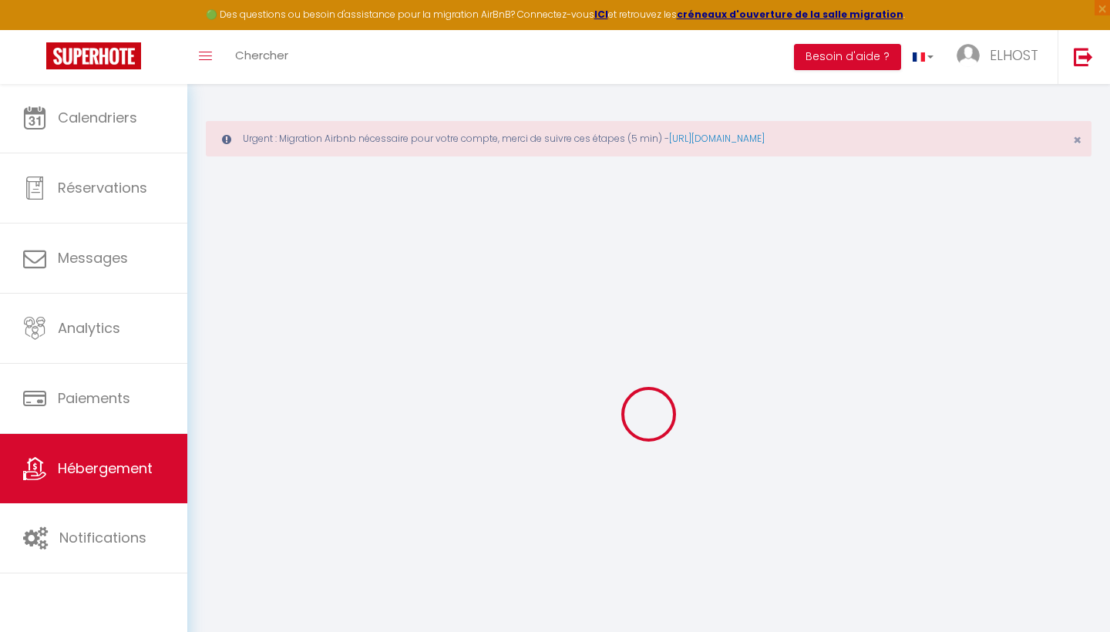
select select
checkbox input "false"
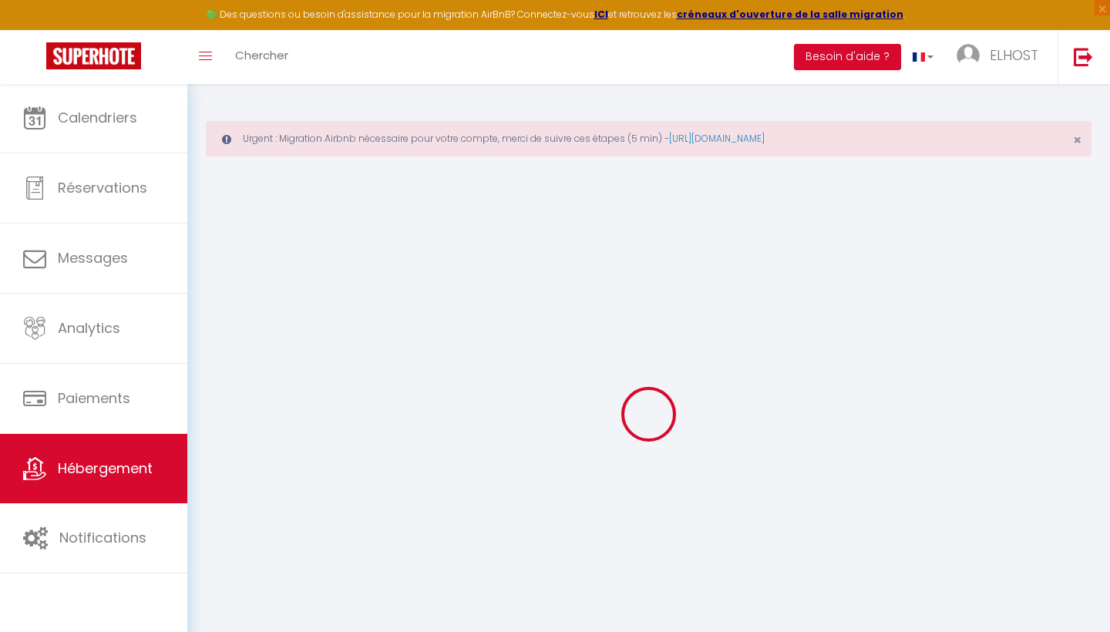
checkbox input "false"
select select
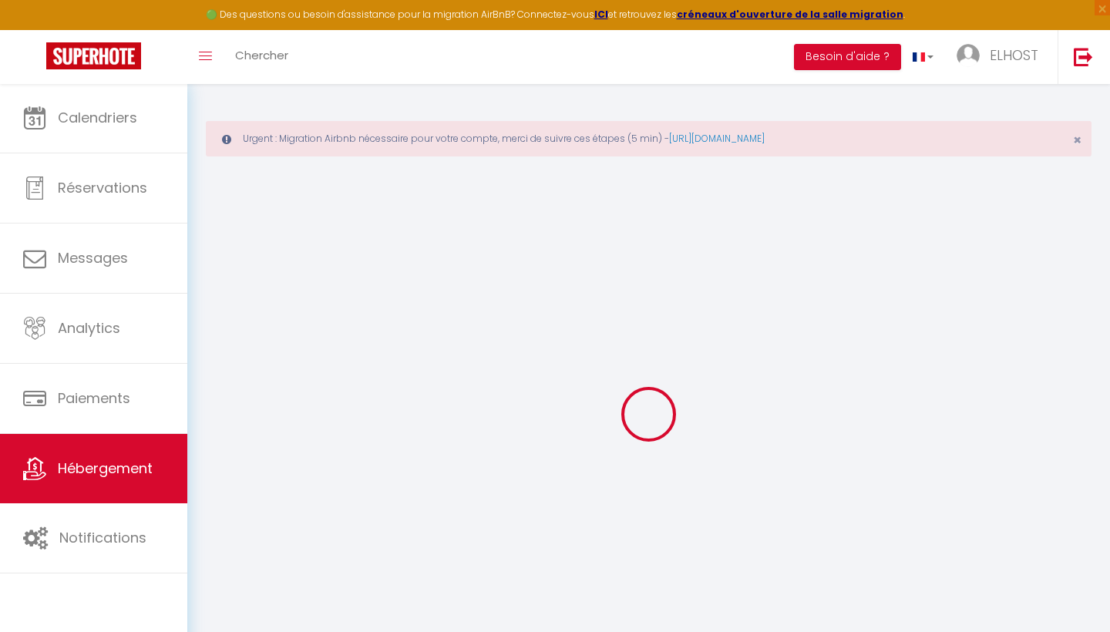
select select
checkbox input "false"
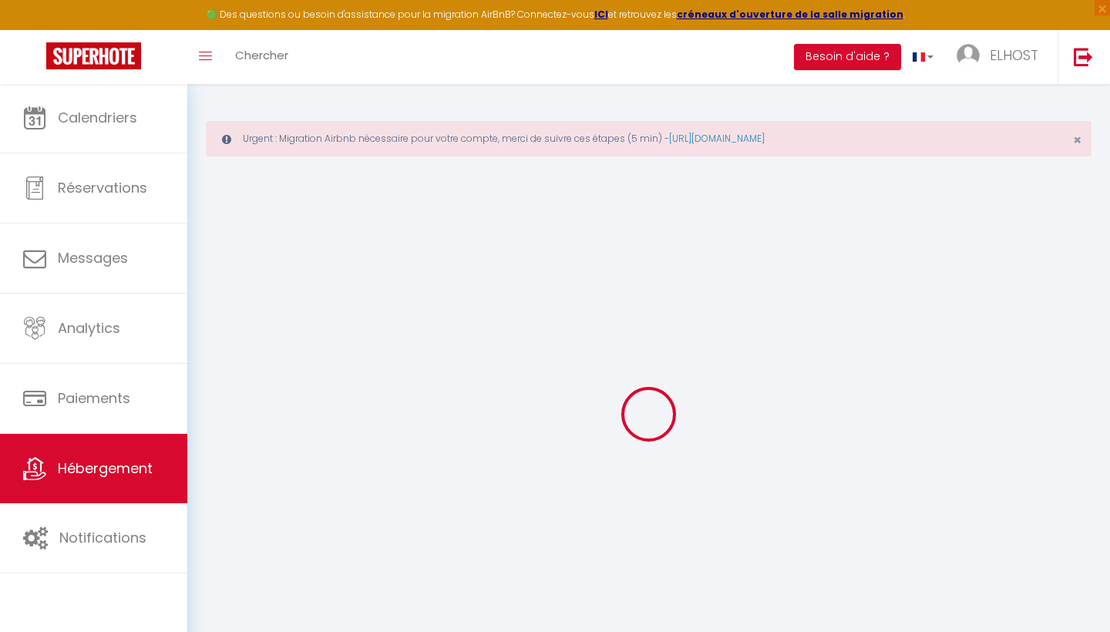
checkbox input "false"
select select "16:00"
select select "22:00"
select select "11:00"
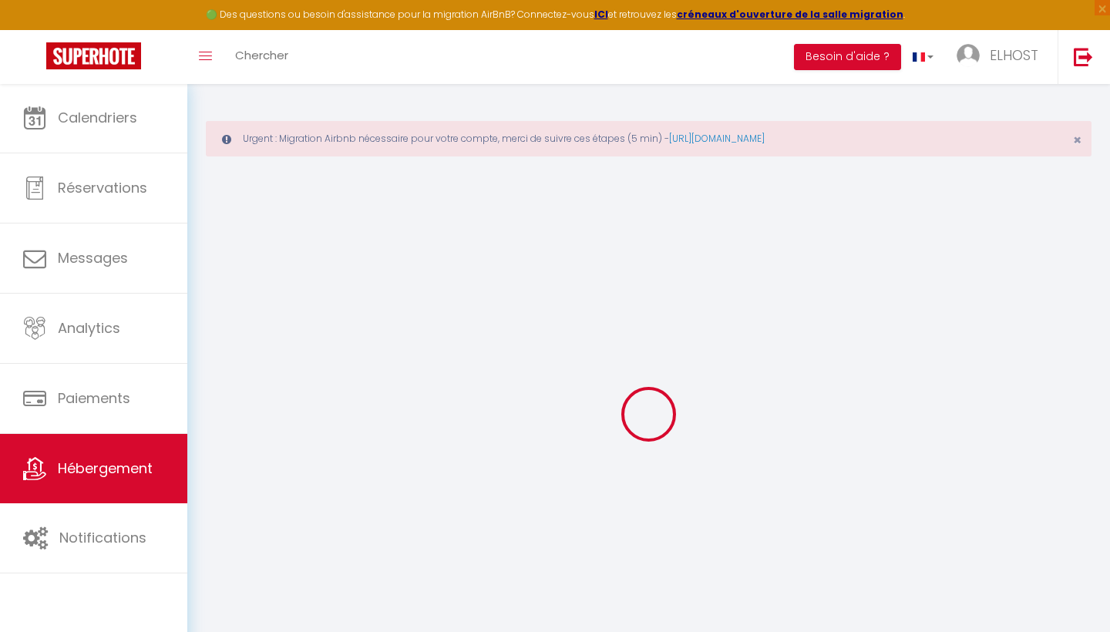
select select "30"
select select "120"
select select
checkbox input "false"
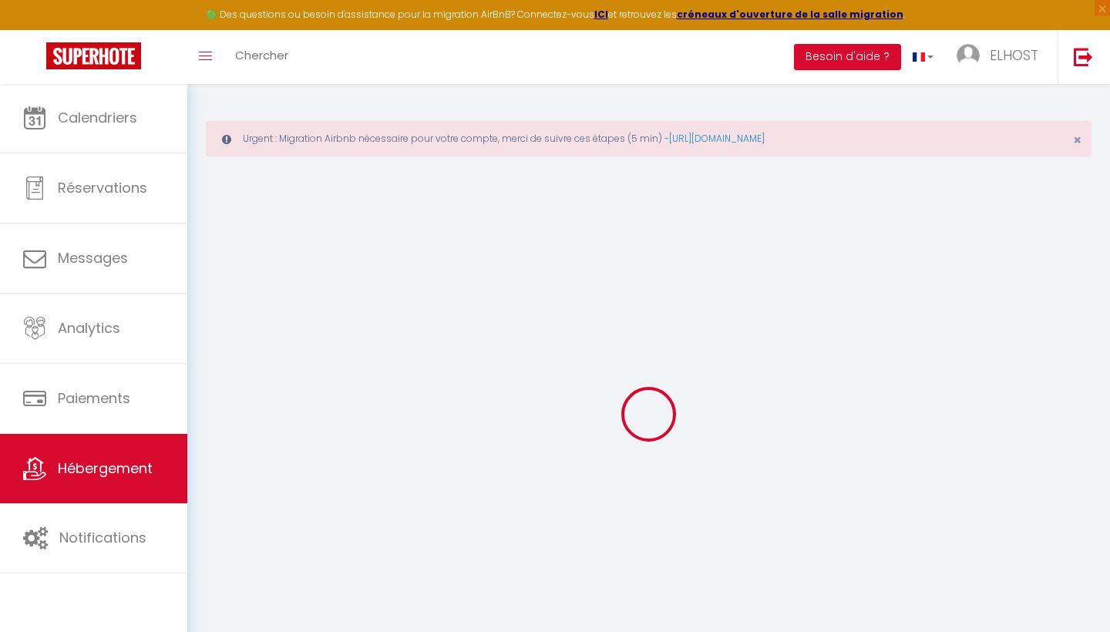
checkbox input "false"
select select
checkbox input "false"
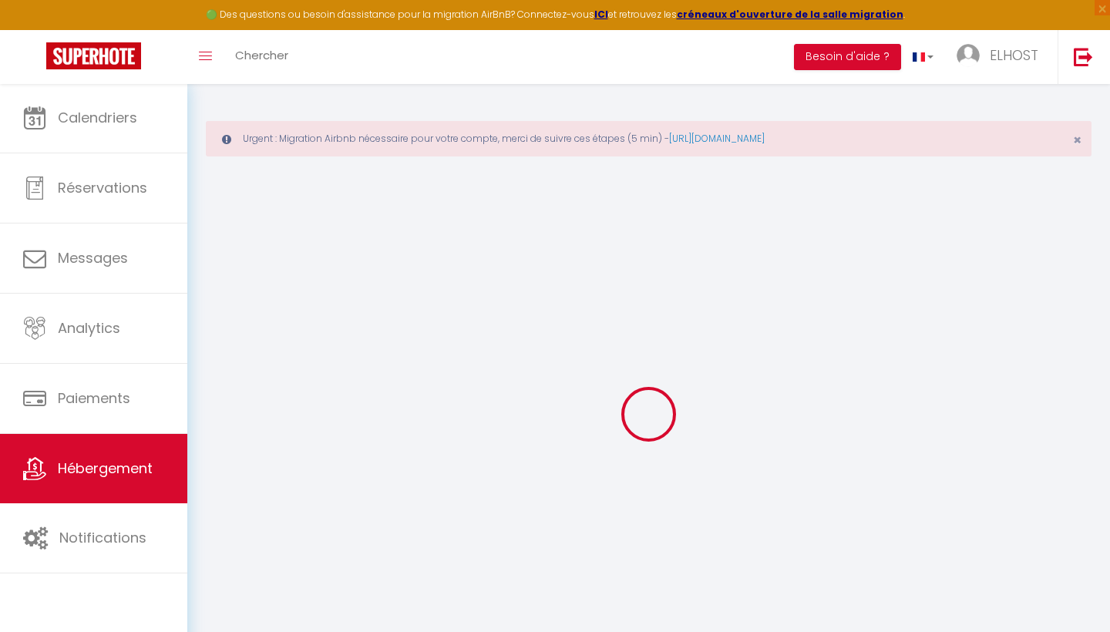
checkbox input "false"
select select
checkbox input "false"
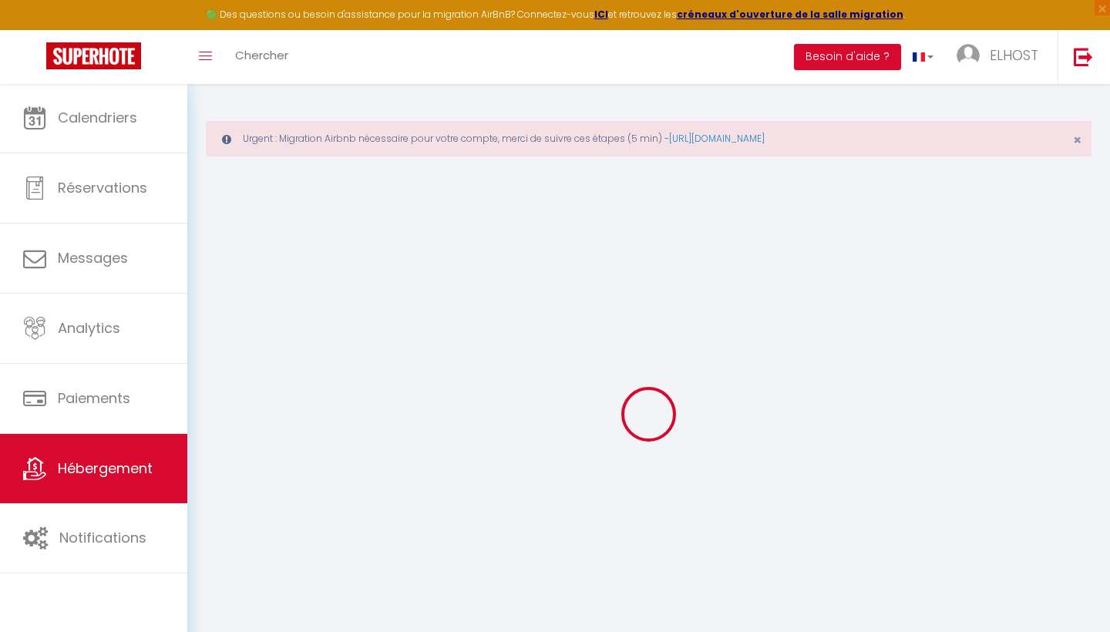
checkbox input "false"
select select
checkbox input "false"
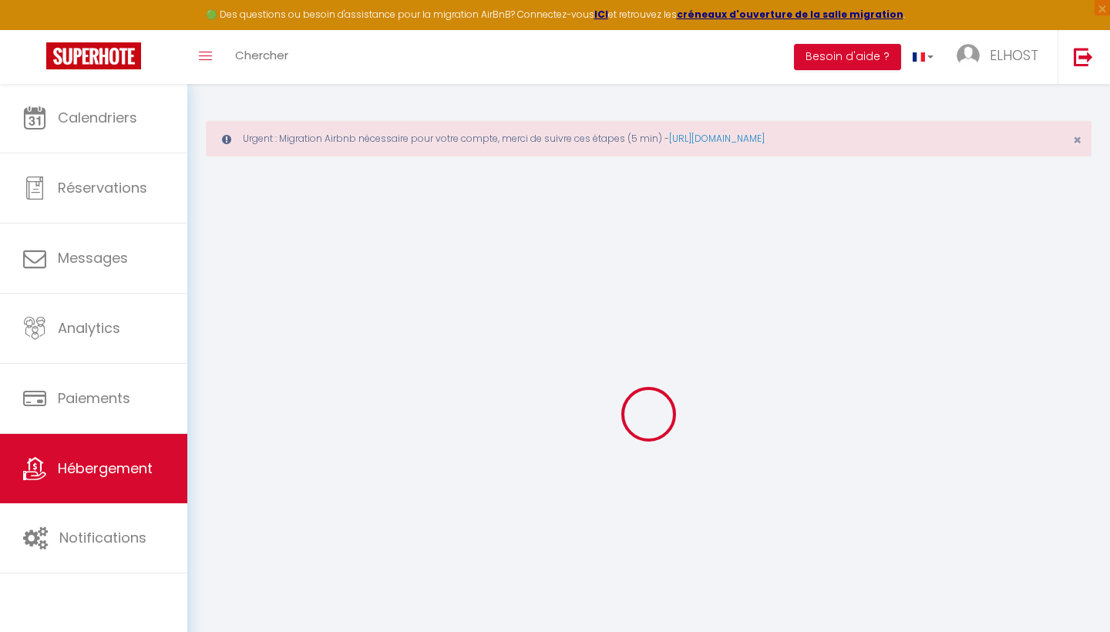
checkbox input "false"
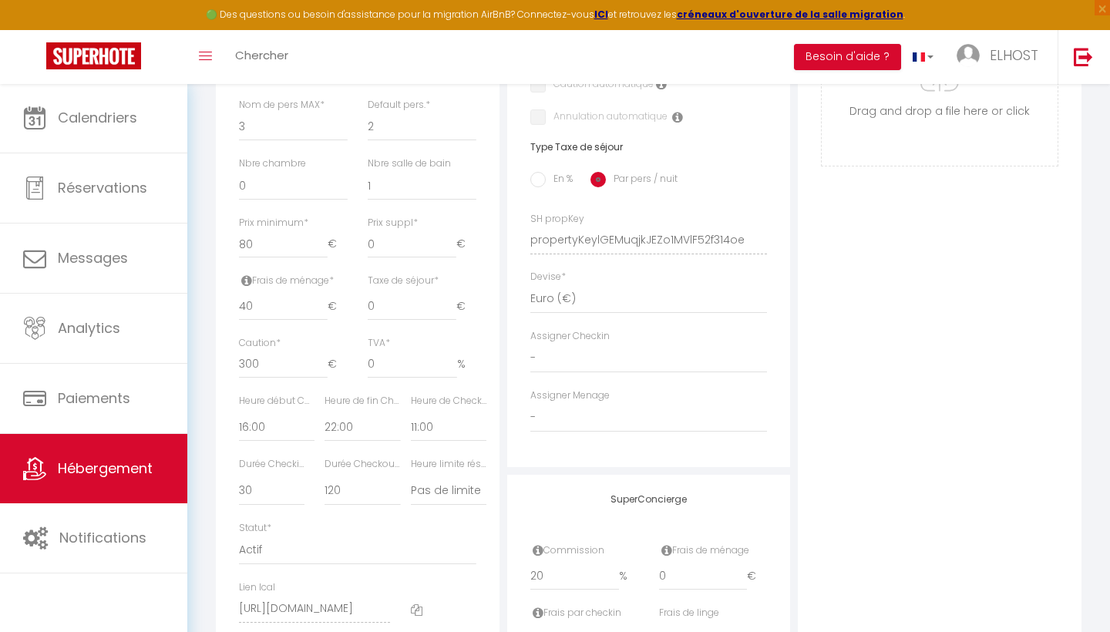
scroll to position [636, 0]
select select "45052"
select select
checkbox input "false"
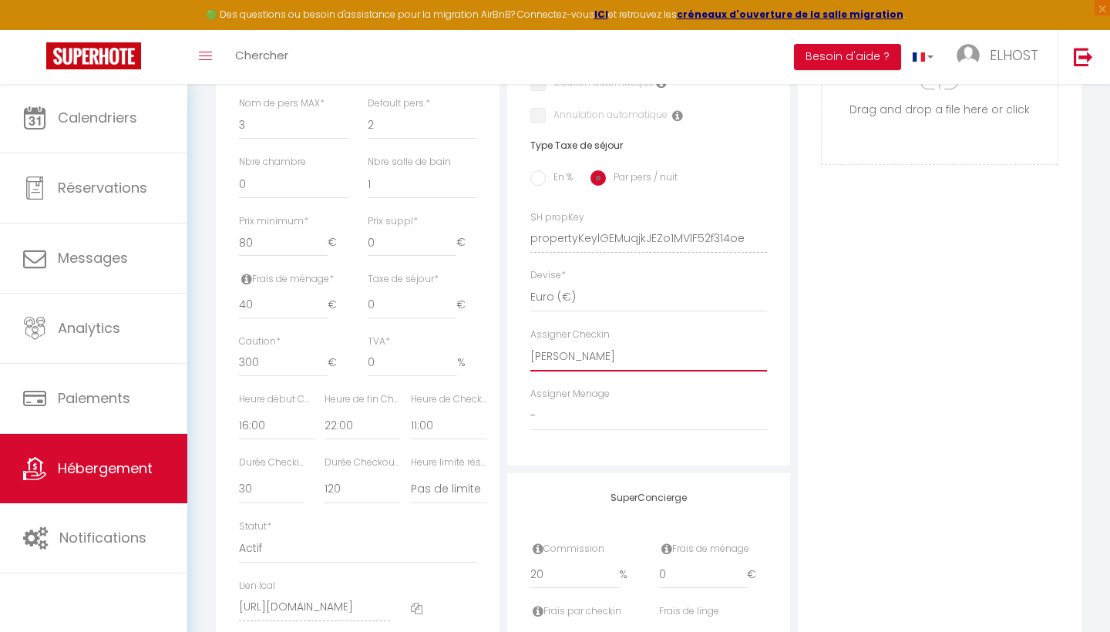
checkbox input "false"
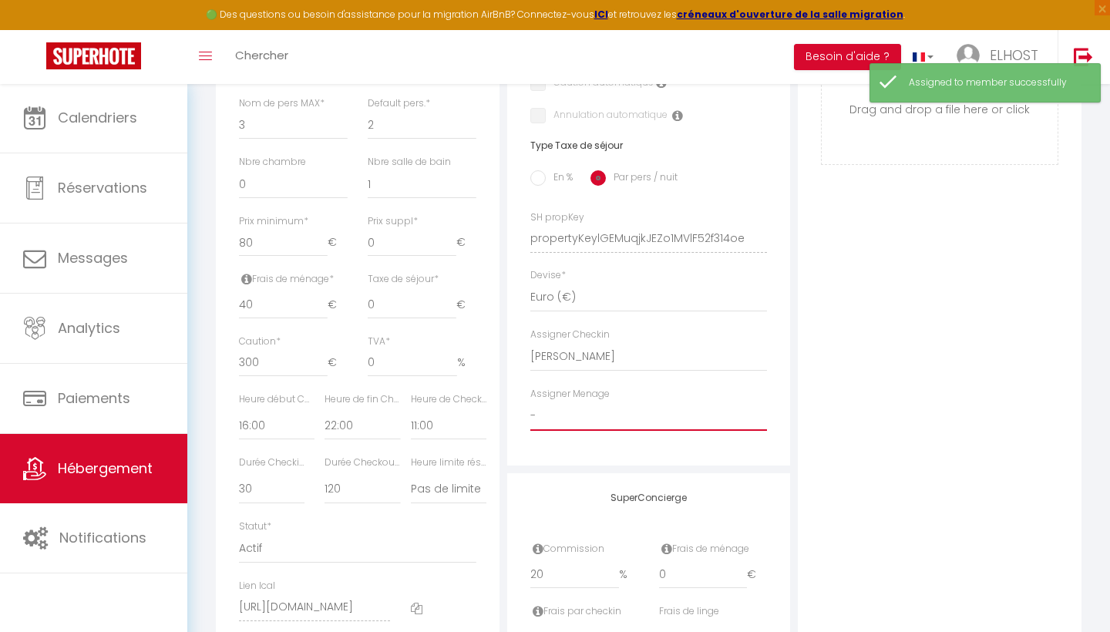
select select "52476"
select select
checkbox input "false"
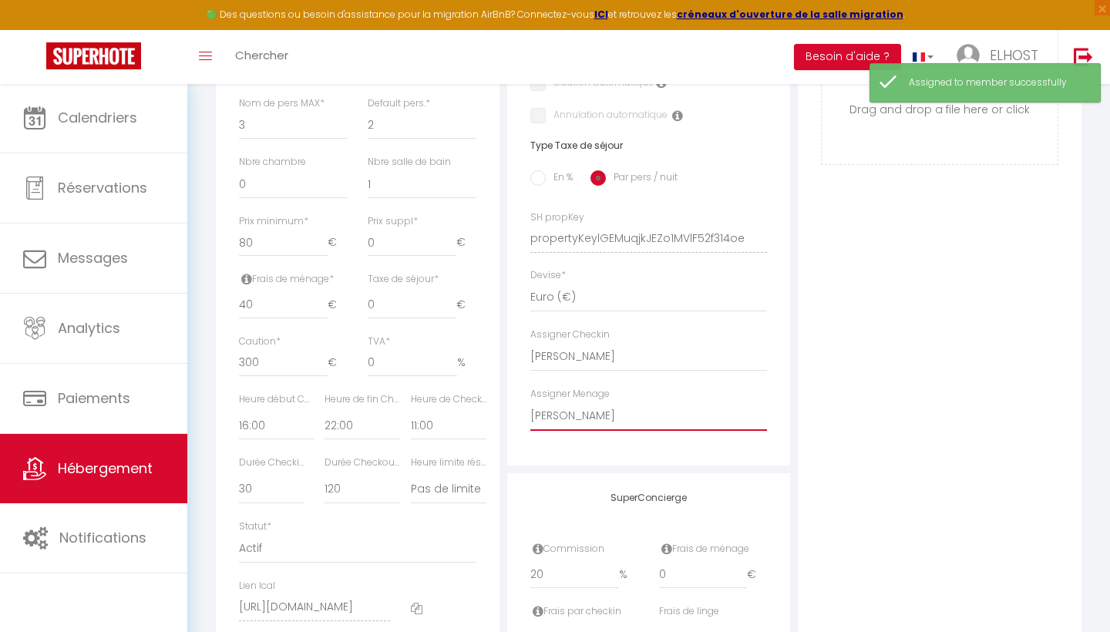
checkbox input "false"
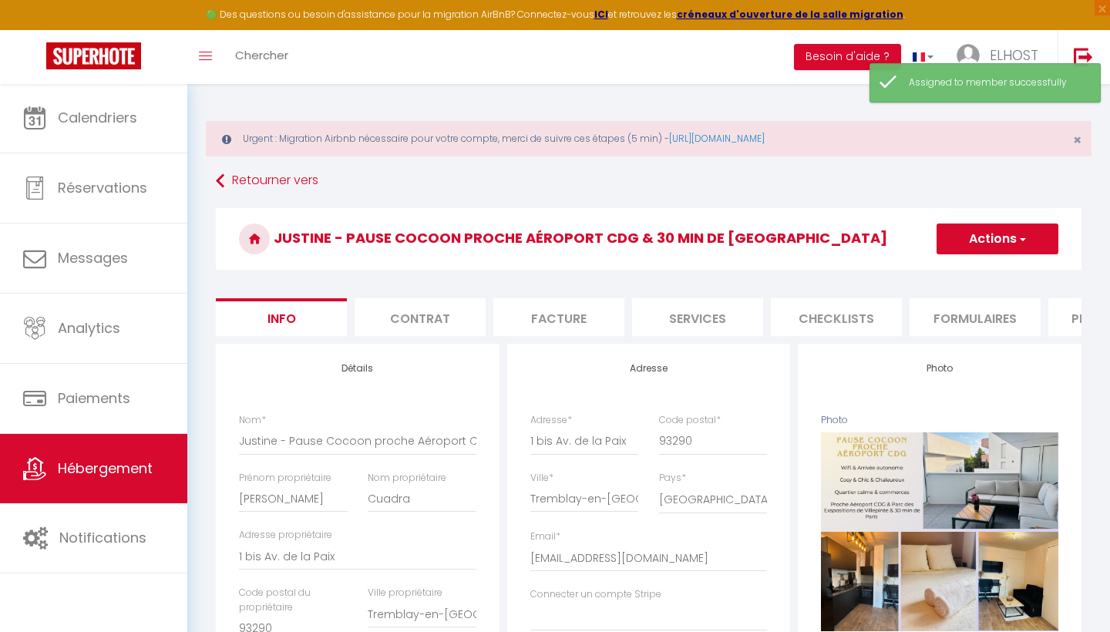
scroll to position [0, 0]
click at [977, 245] on button "Actions" at bounding box center [998, 239] width 122 height 31
click at [948, 273] on input "Enregistrer" at bounding box center [936, 272] width 57 height 15
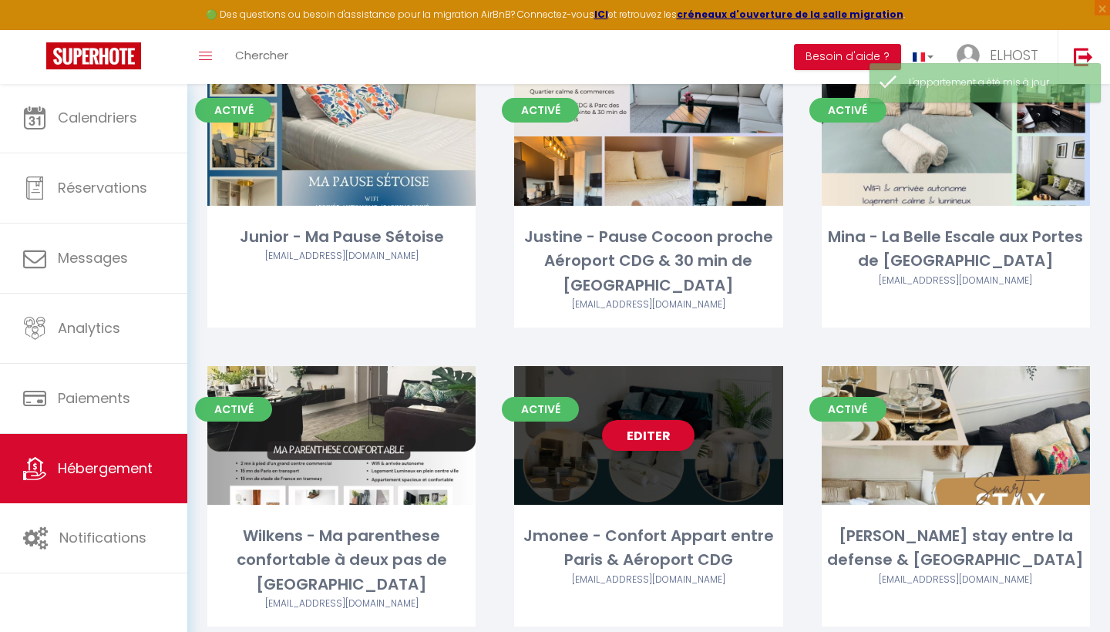
scroll to position [499, 0]
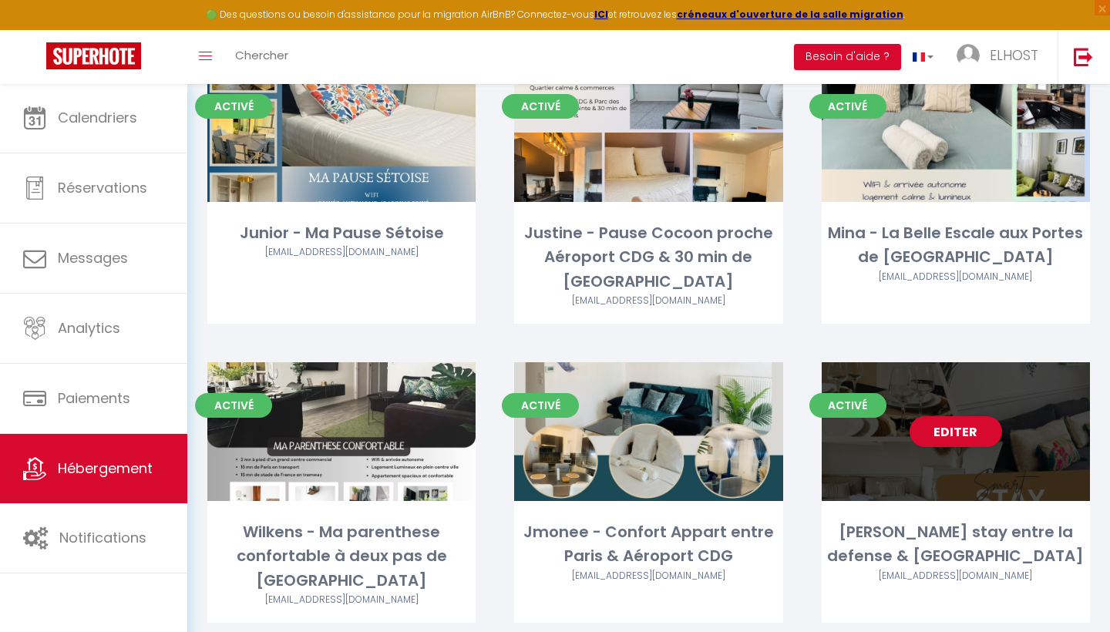
click at [930, 483] on div "Activé Editer [PERSON_NAME] stay entre la defense & Paris [EMAIL_ADDRESS][DOMAI…" at bounding box center [956, 492] width 268 height 261
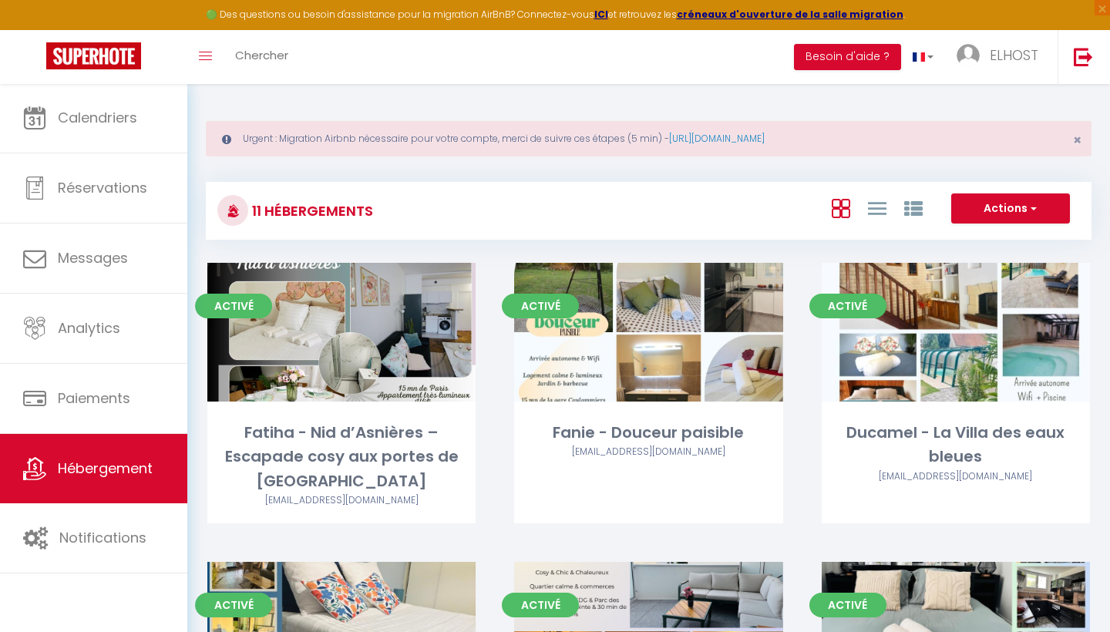
select select "3"
select select "2"
select select "1"
select select
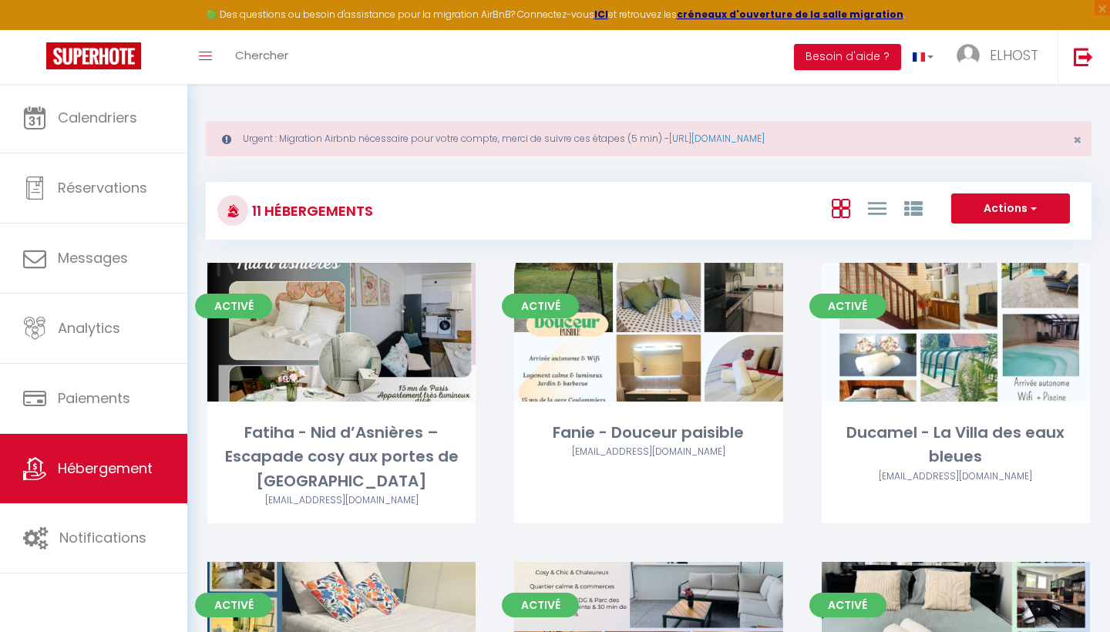
select select "28"
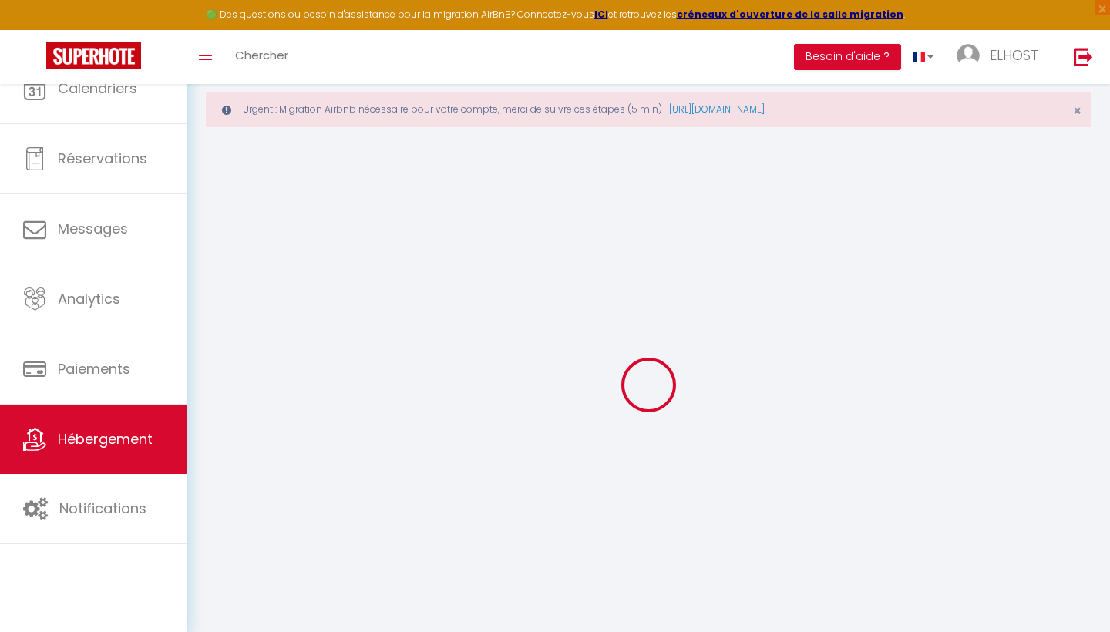
select select
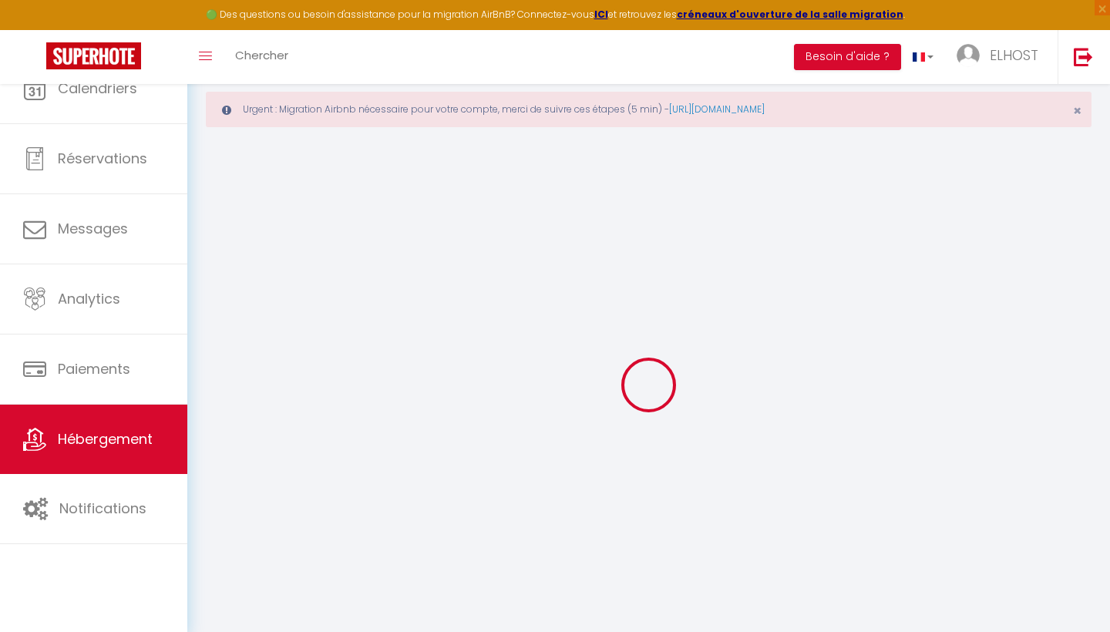
select select
checkbox input "false"
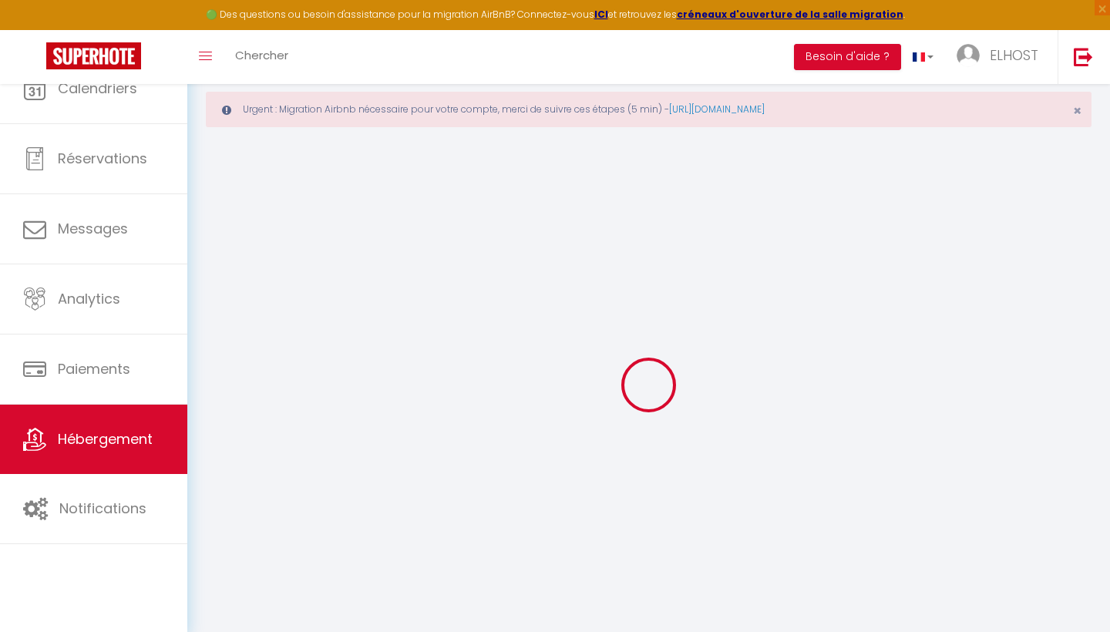
select select
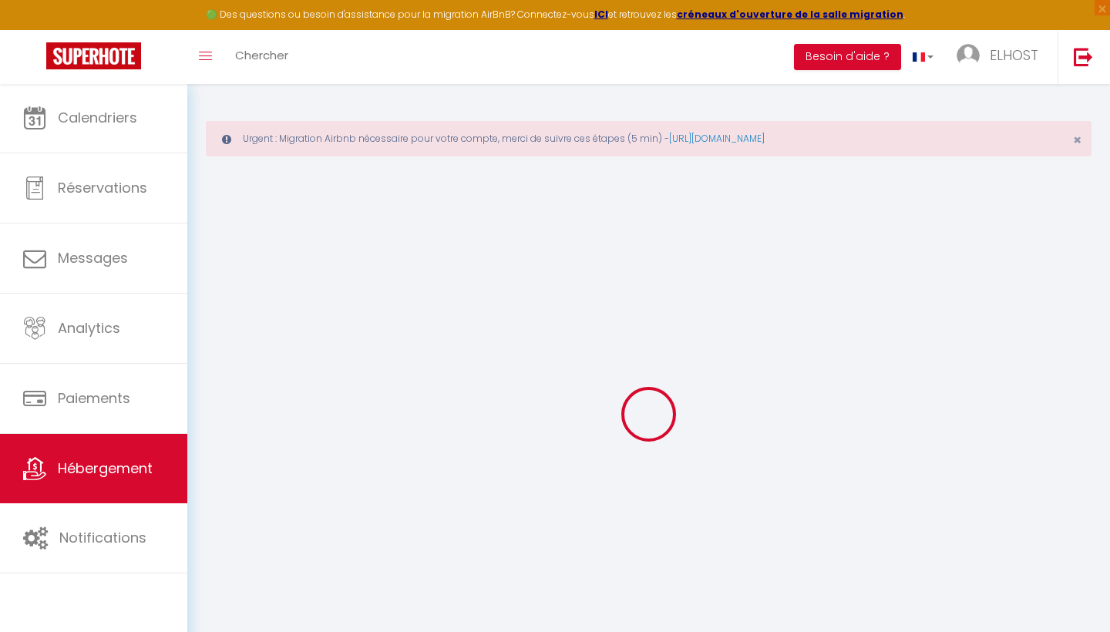
select select
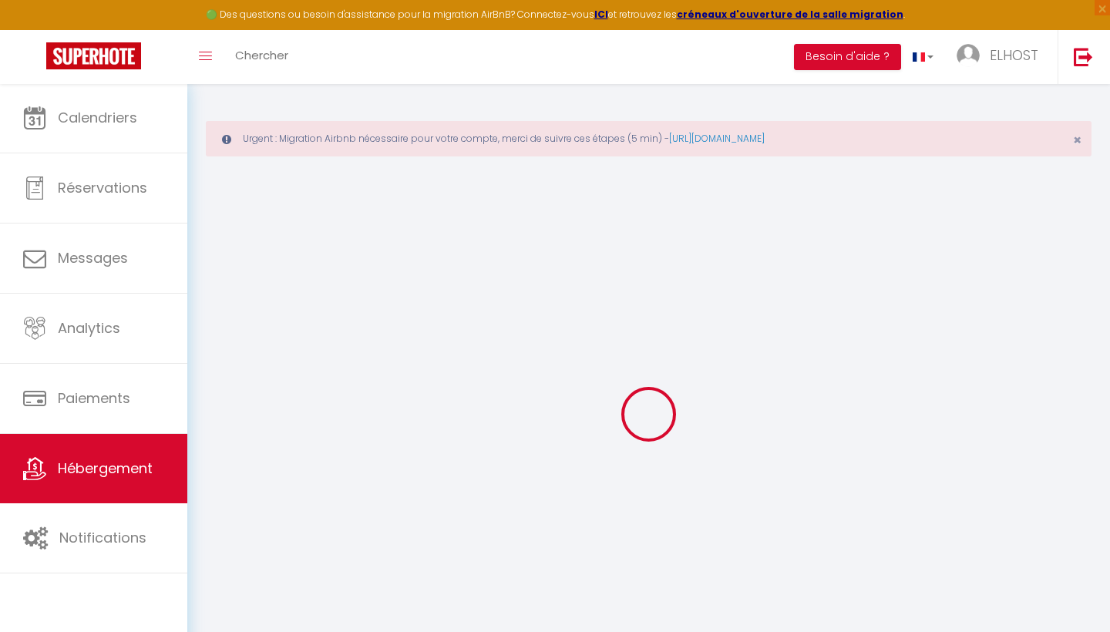
select select
checkbox input "false"
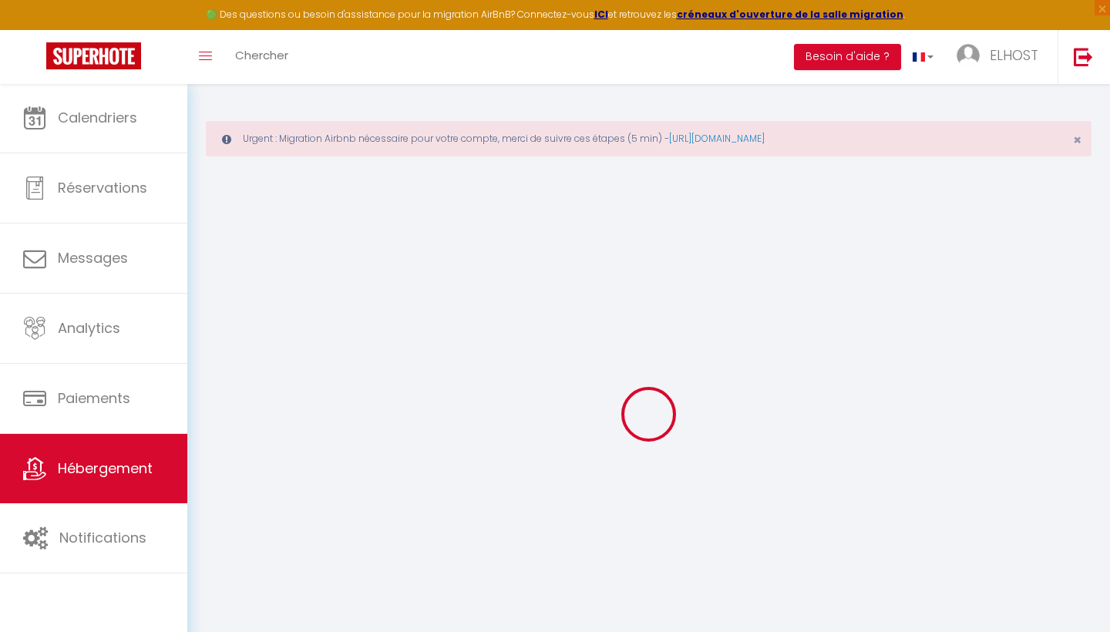
select select
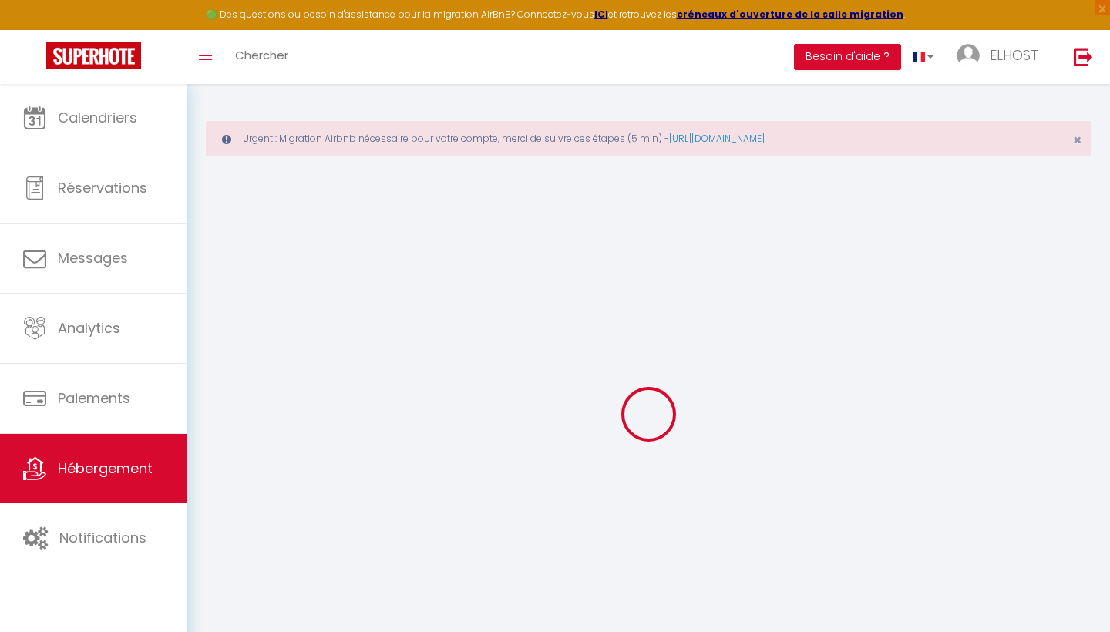
select select
checkbox input "false"
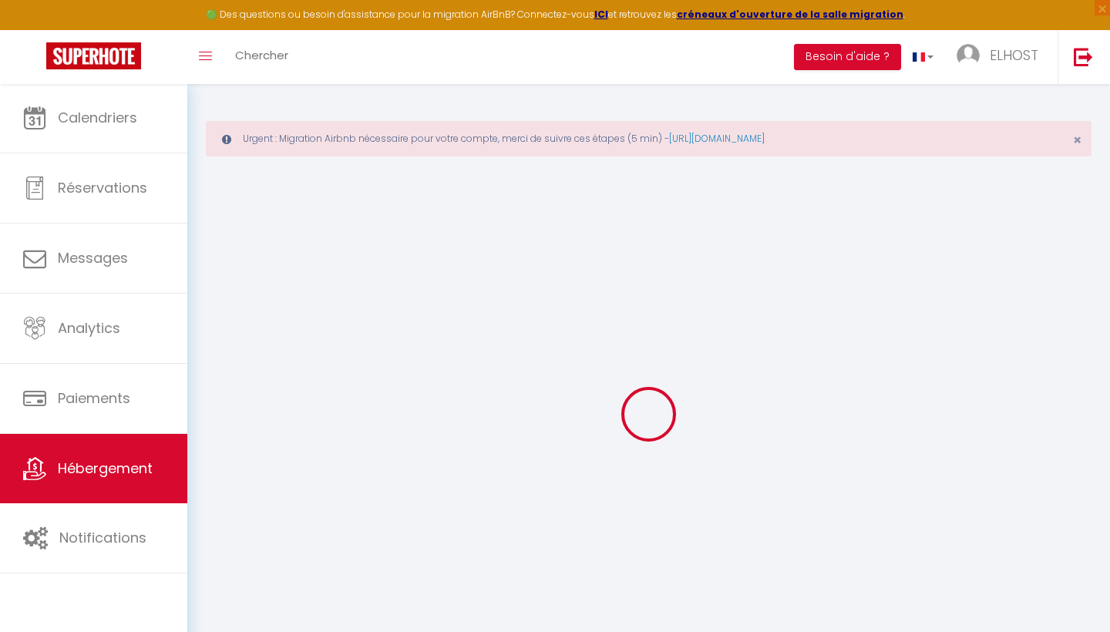
checkbox input "false"
select select
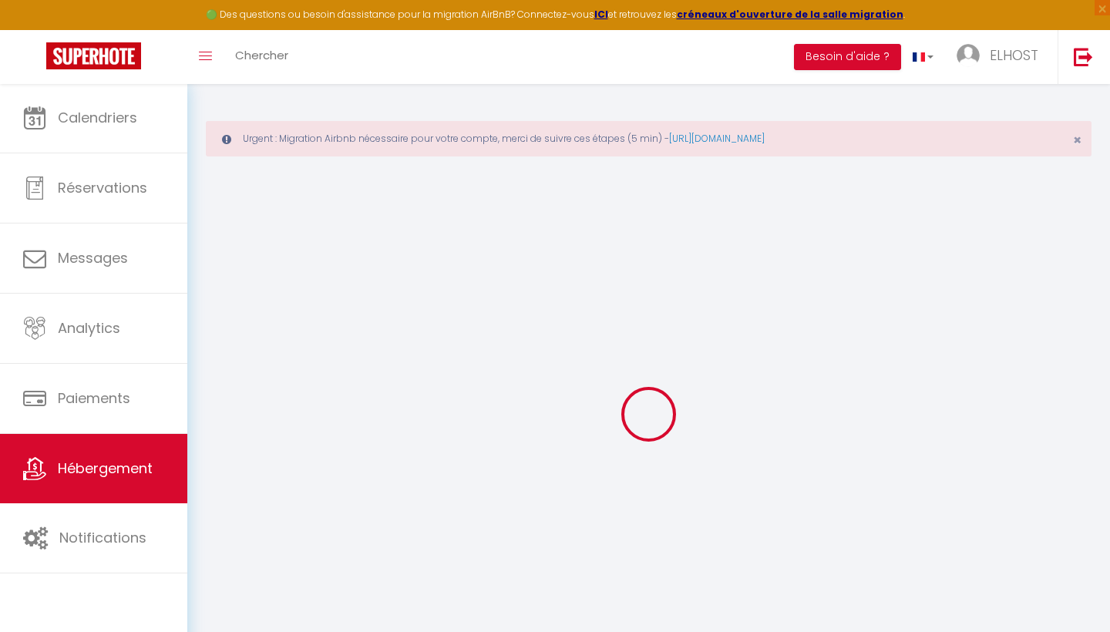
select select
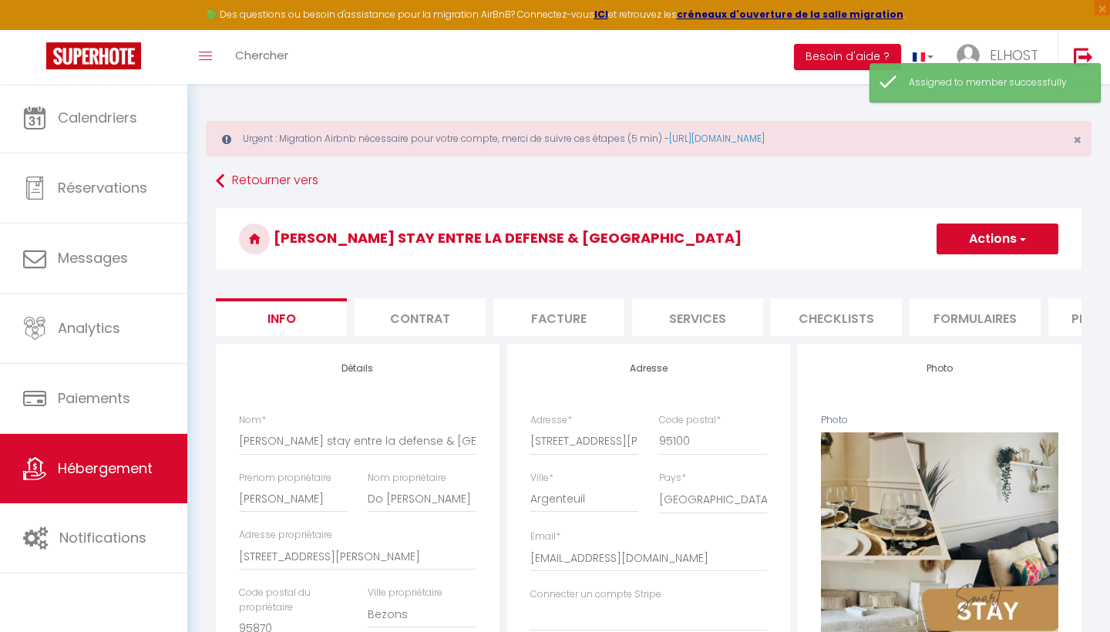
click at [966, 247] on button "Actions" at bounding box center [998, 239] width 122 height 31
click at [946, 275] on input "Enregistrer" at bounding box center [936, 272] width 57 height 15
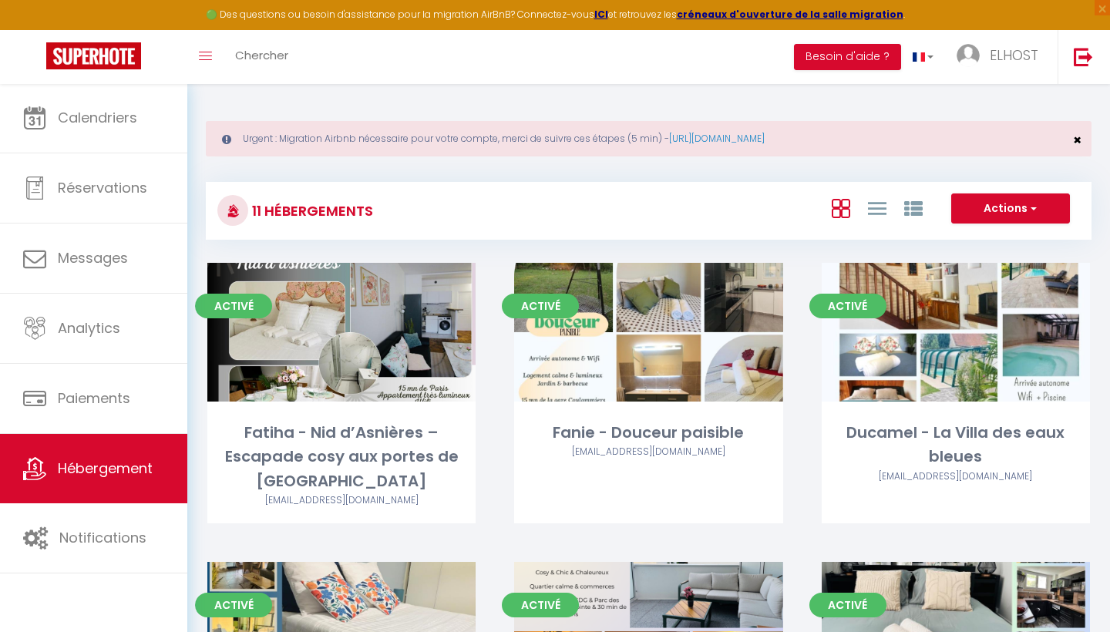
click at [1077, 139] on span "×" at bounding box center [1077, 139] width 8 height 19
